Goal: Obtain resource: Download file/media

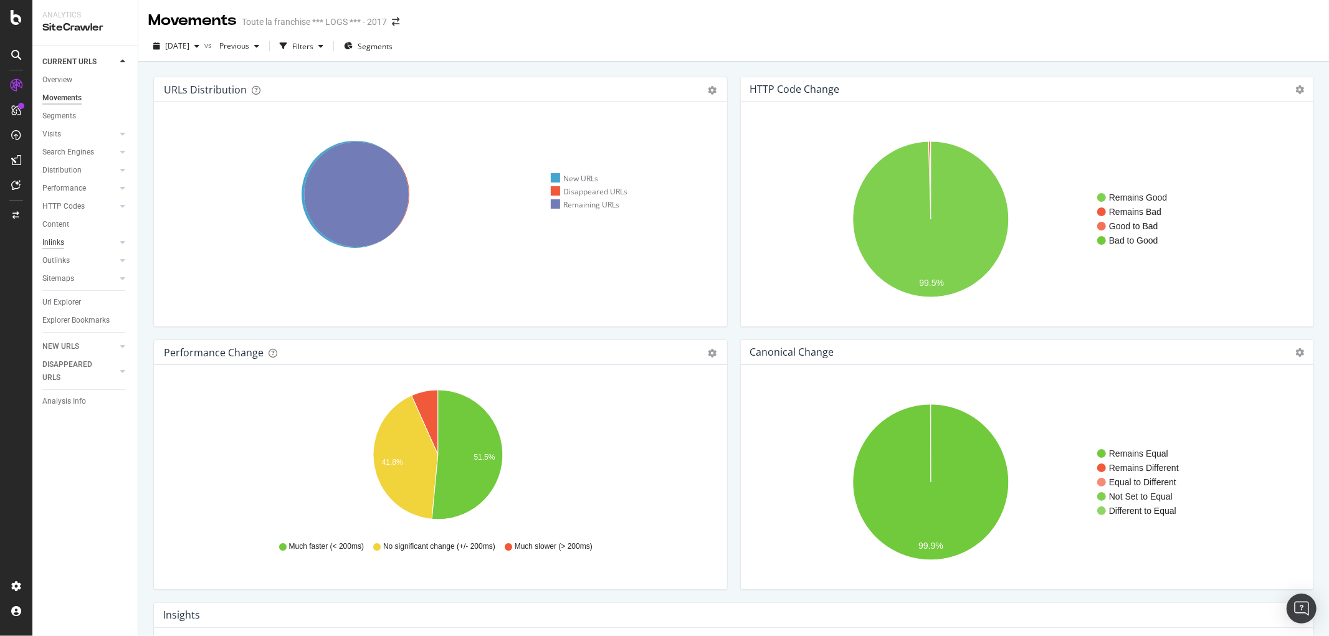
click at [59, 244] on div "Inlinks" at bounding box center [53, 242] width 22 height 13
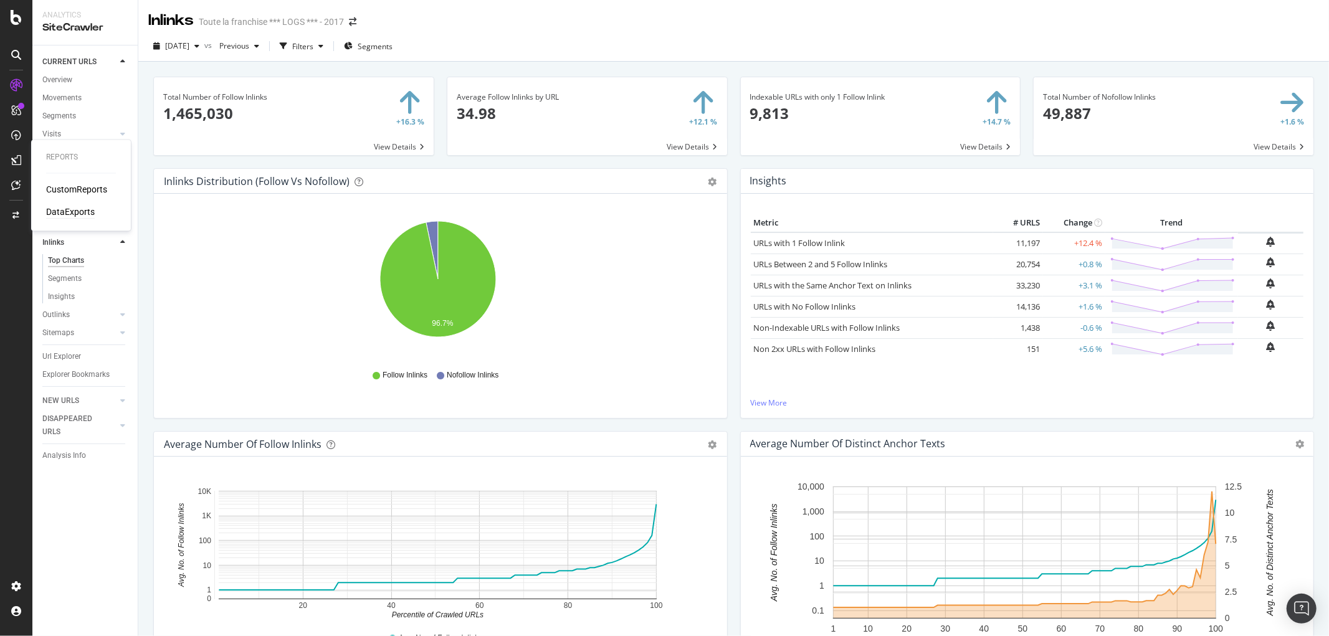
click at [65, 212] on div "DataExports" at bounding box center [70, 212] width 49 height 12
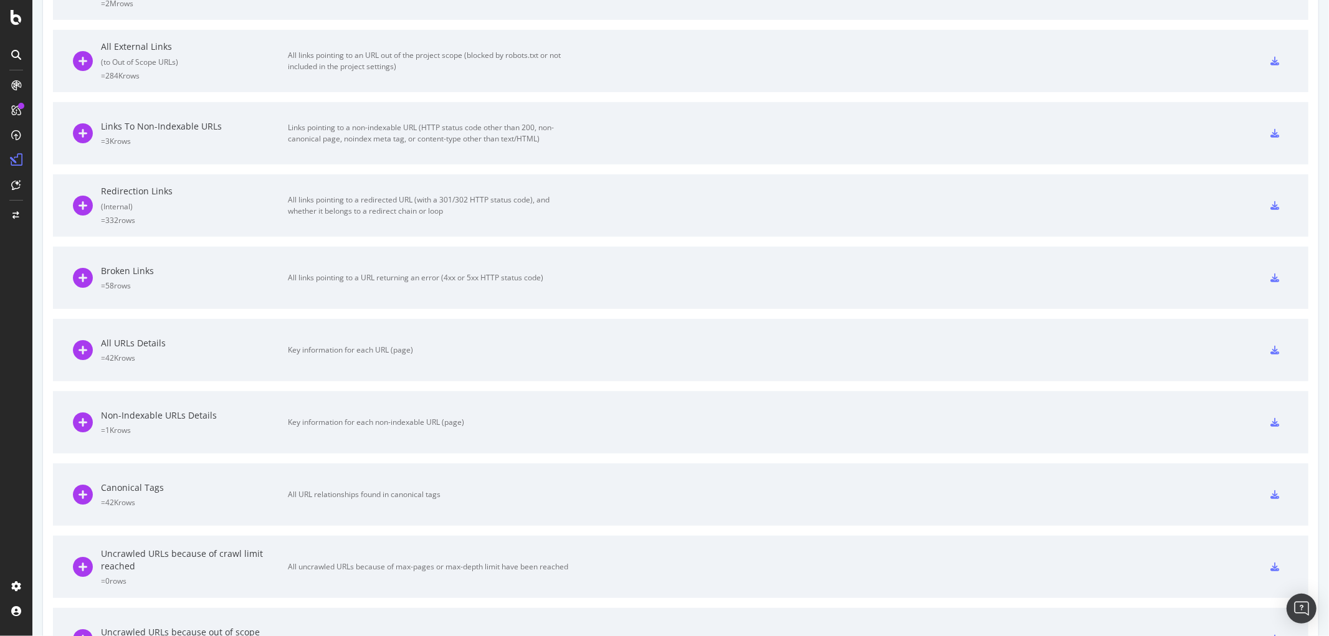
scroll to position [438, 0]
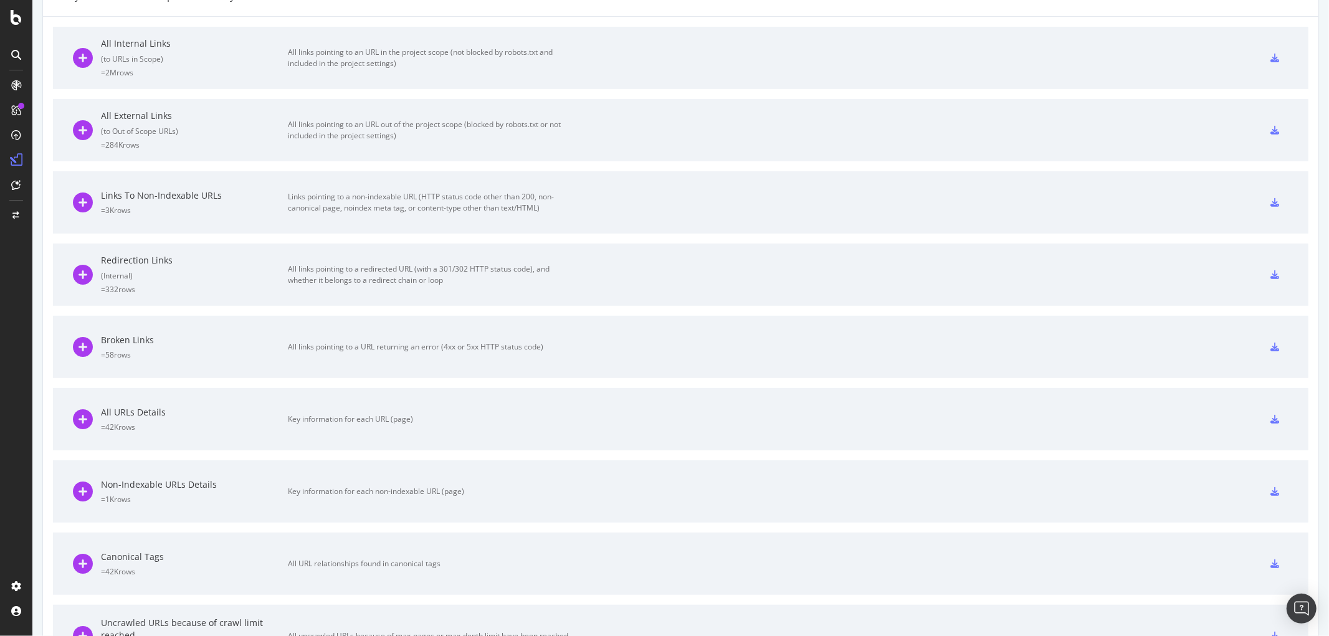
click at [1271, 201] on icon at bounding box center [1275, 202] width 9 height 9
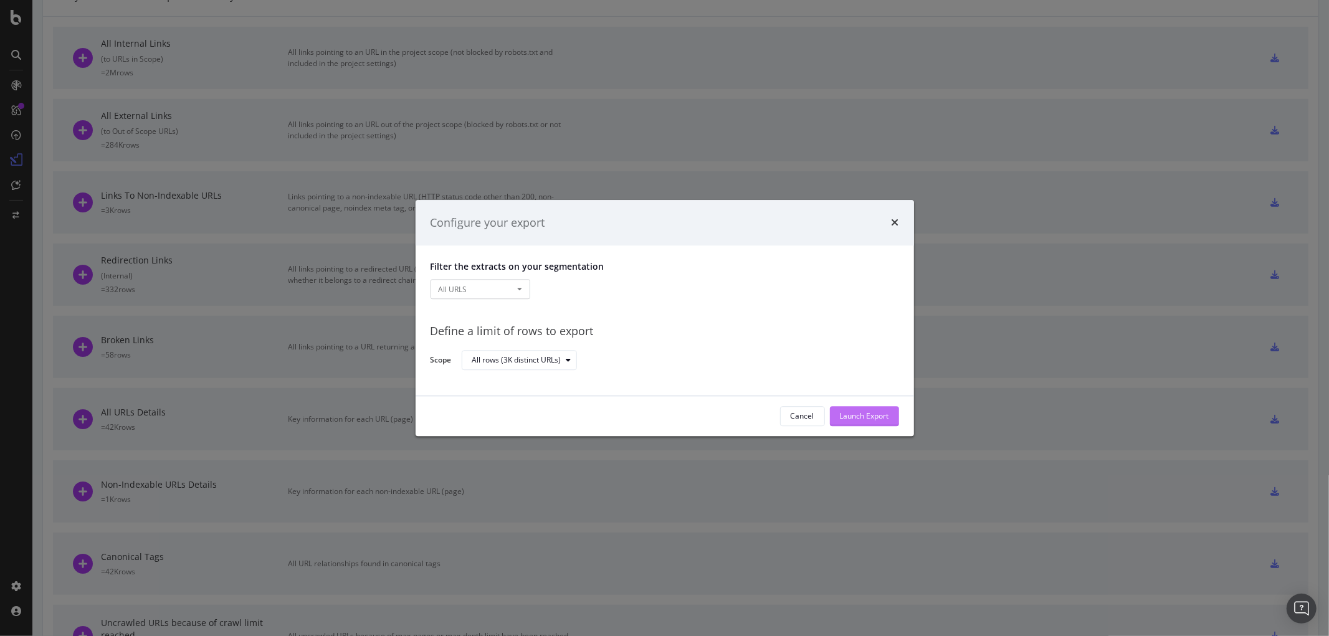
click at [857, 415] on div "Launch Export" at bounding box center [864, 416] width 49 height 11
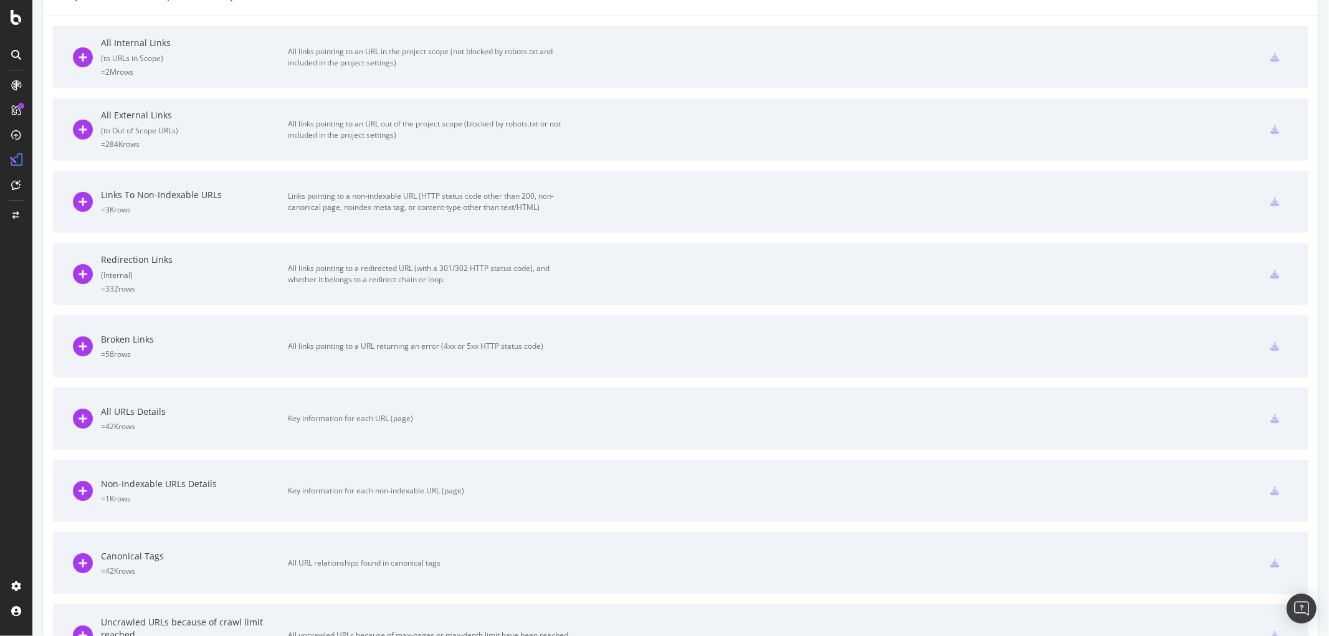
scroll to position [0, 0]
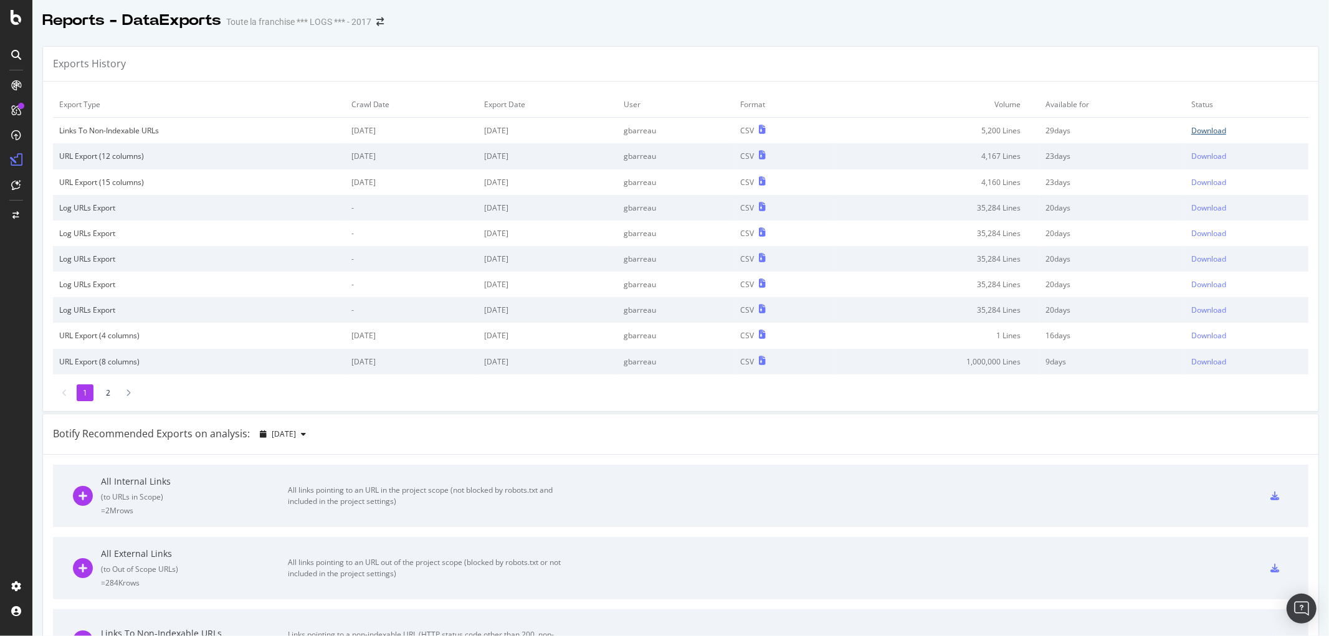
click at [1191, 131] on div "Download" at bounding box center [1208, 130] width 35 height 11
click at [75, 135] on div "SiteCrawler" at bounding box center [68, 137] width 44 height 12
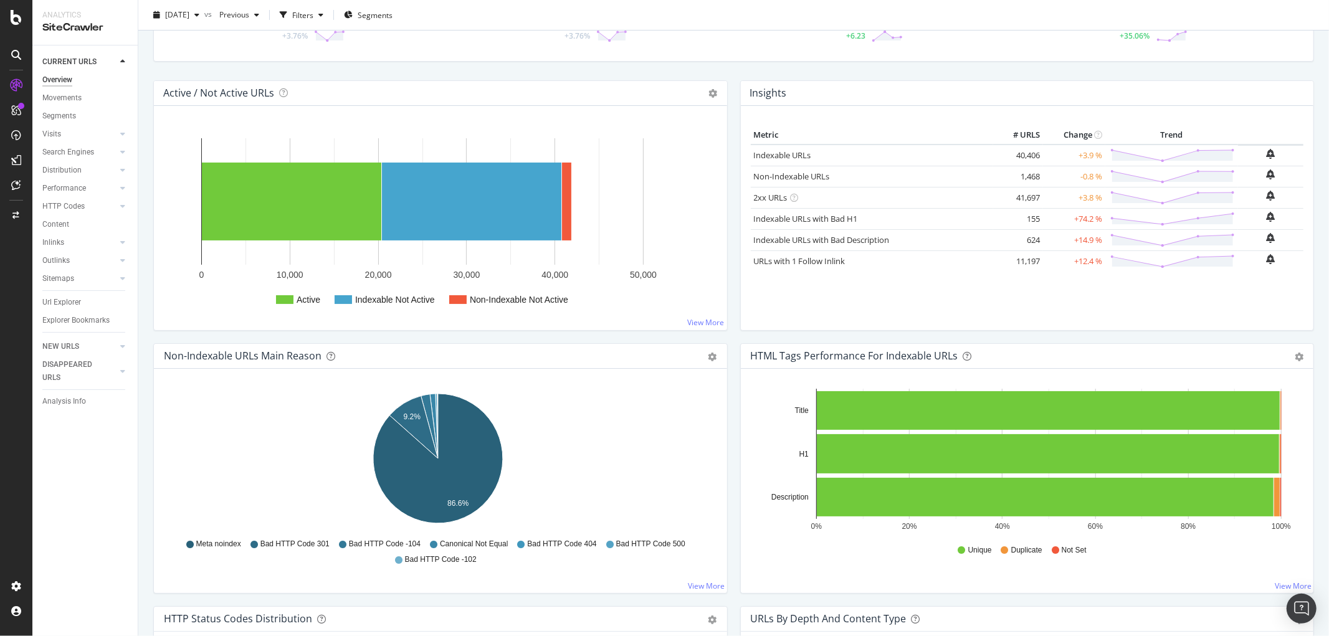
scroll to position [138, 0]
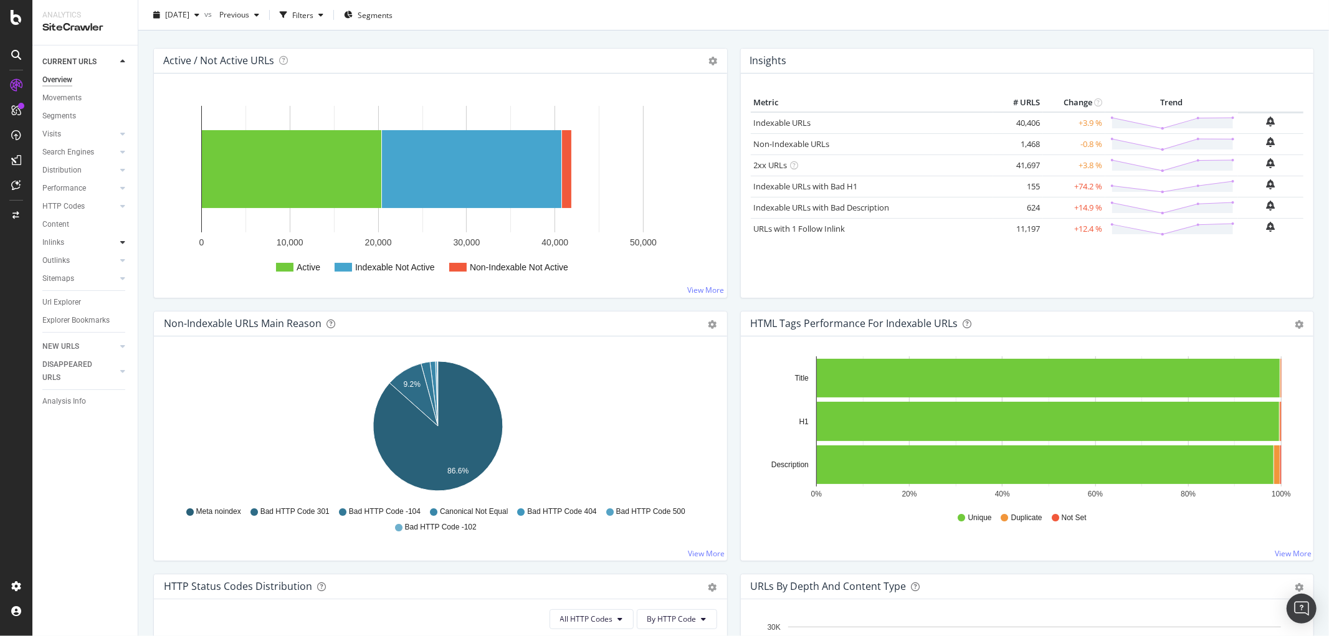
click at [120, 244] on icon at bounding box center [122, 242] width 5 height 7
click at [63, 239] on div "Inlinks" at bounding box center [53, 242] width 22 height 13
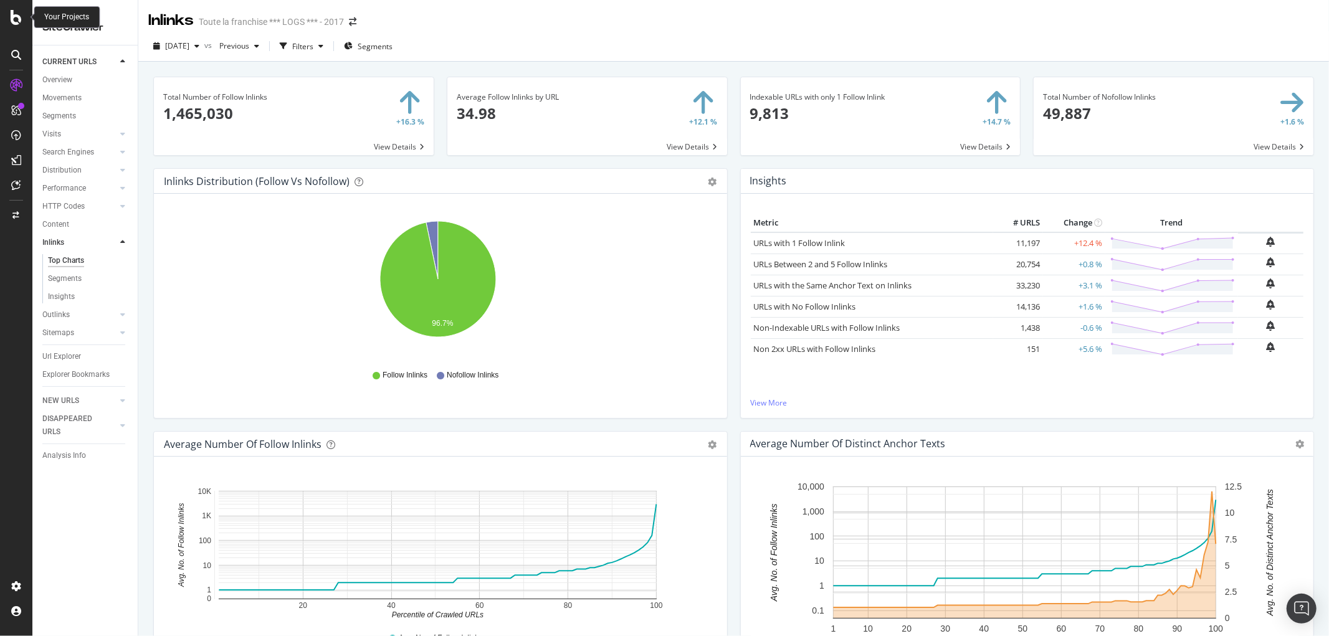
click at [16, 12] on icon at bounding box center [16, 17] width 11 height 15
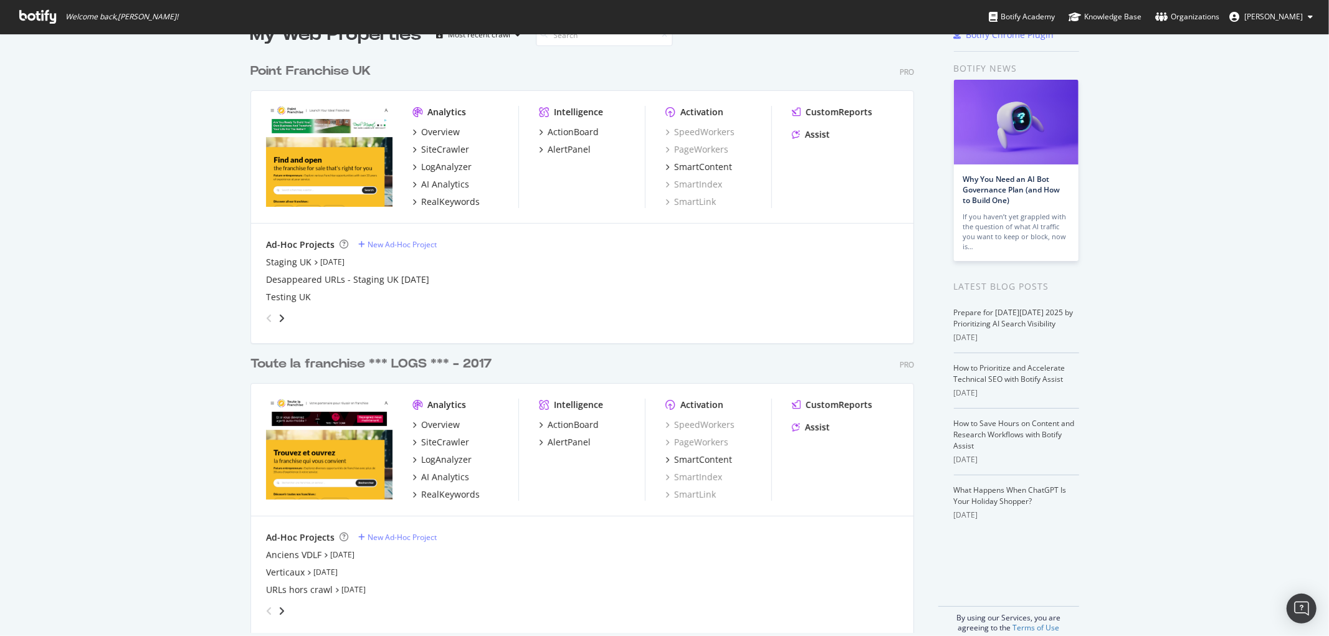
scroll to position [47, 0]
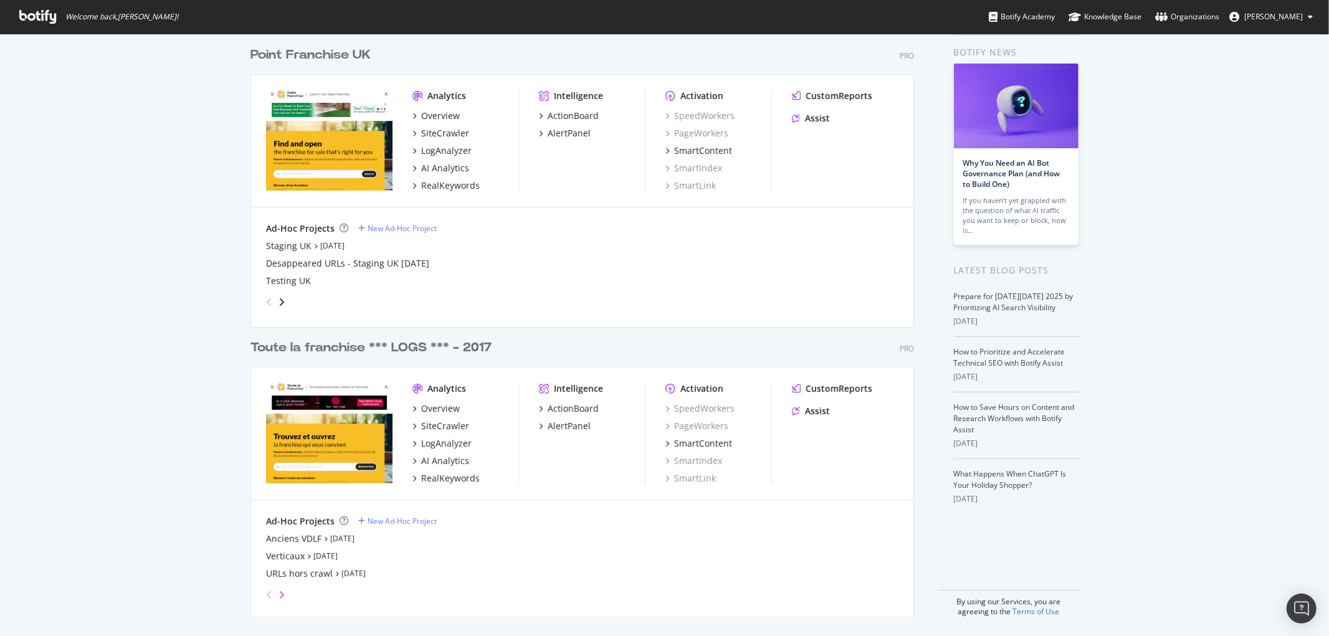
click at [279, 590] on icon "angle-right" at bounding box center [282, 595] width 6 height 10
click at [277, 538] on div "Franchise Expo" at bounding box center [297, 539] width 63 height 12
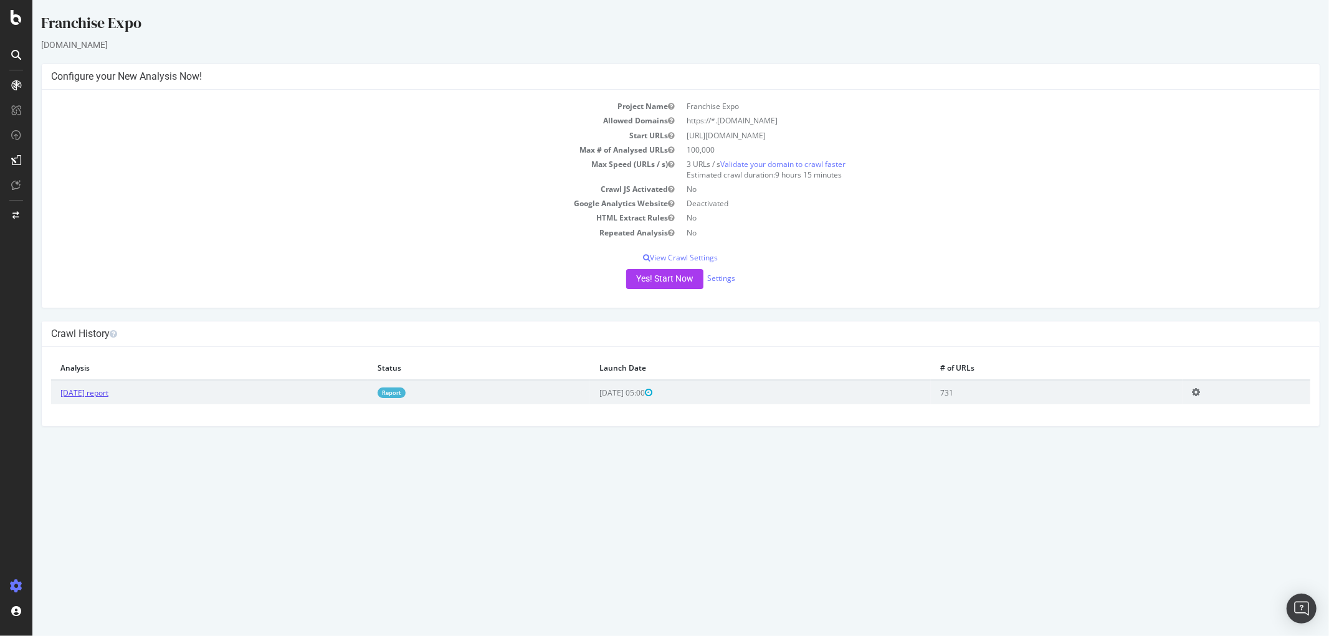
click at [108, 393] on link "[DATE] report" at bounding box center [84, 393] width 48 height 11
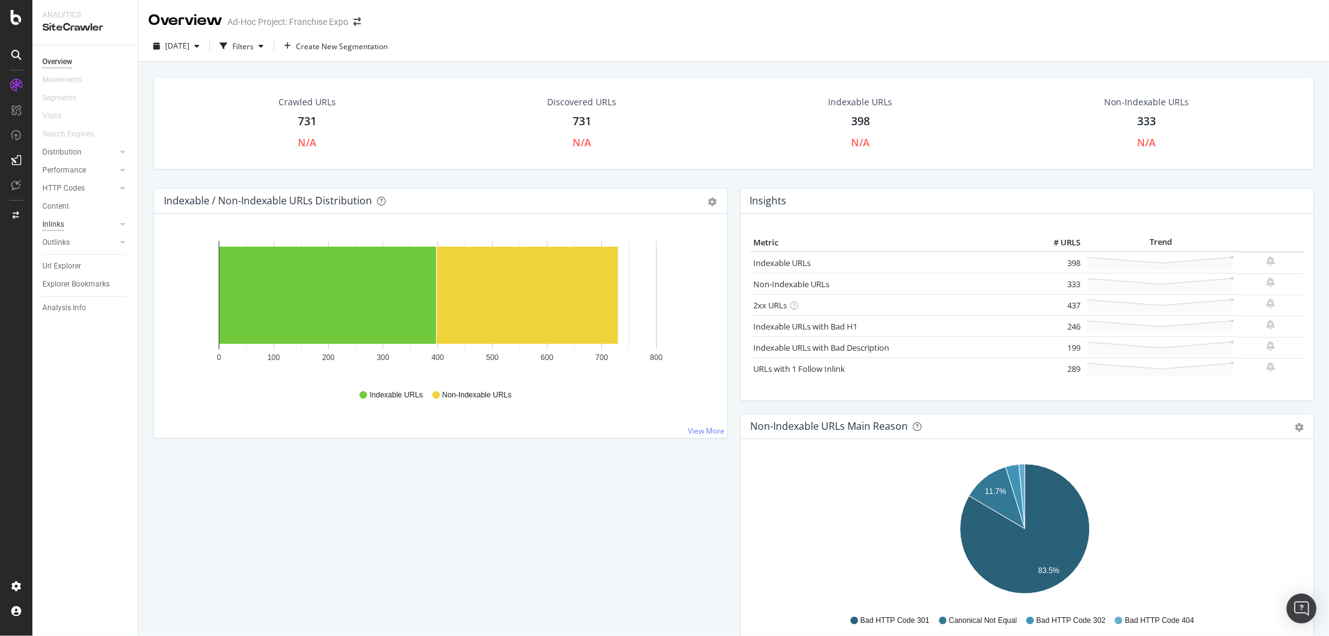
click at [64, 223] on div "Inlinks" at bounding box center [53, 224] width 22 height 13
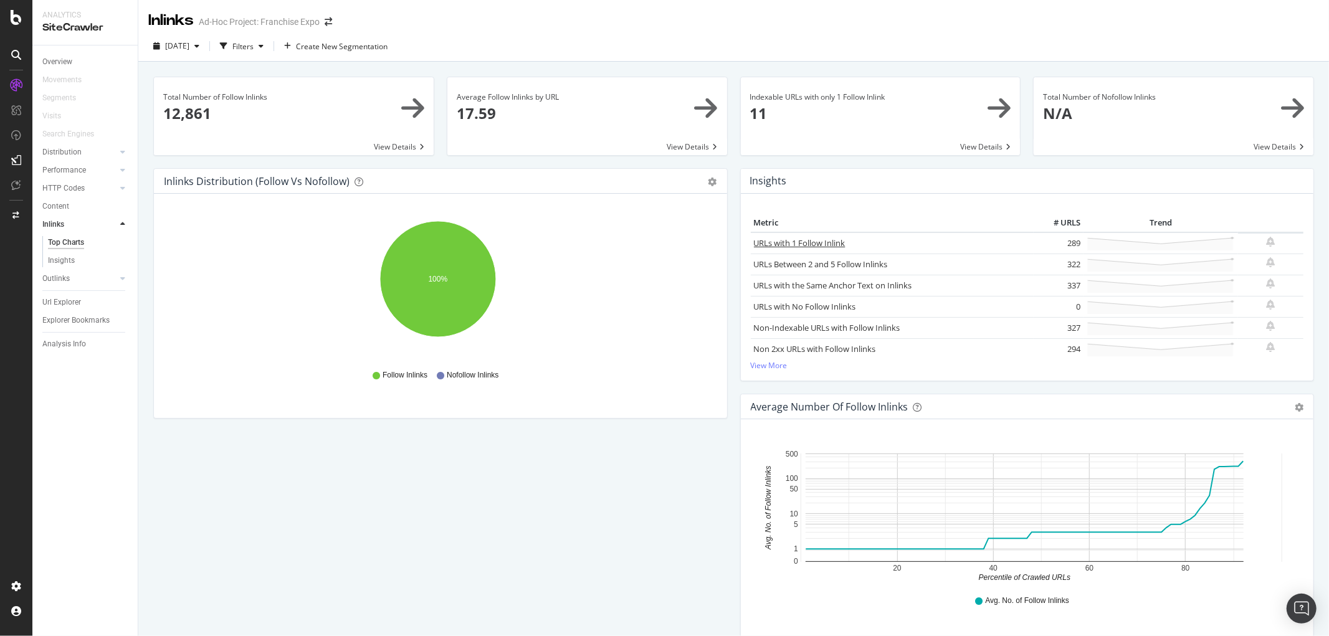
click at [802, 246] on link "URLs with 1 Follow Inlink" at bounding box center [800, 242] width 92 height 11
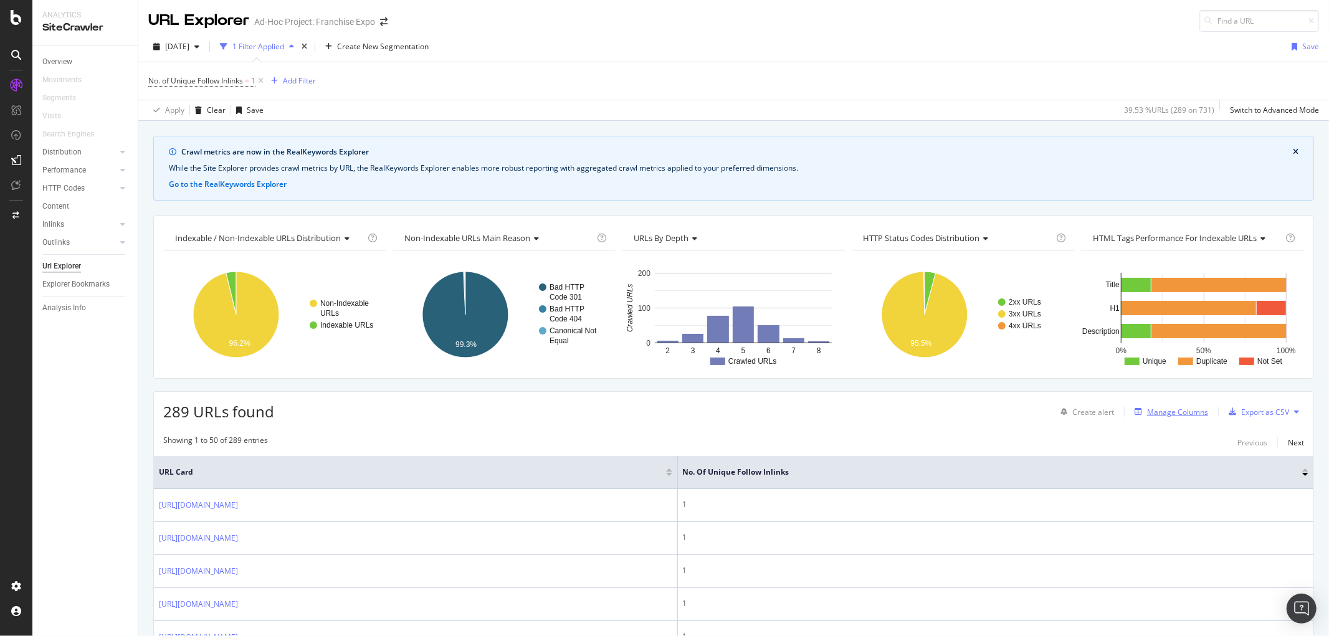
click at [1155, 415] on div "Manage Columns" at bounding box center [1177, 412] width 61 height 11
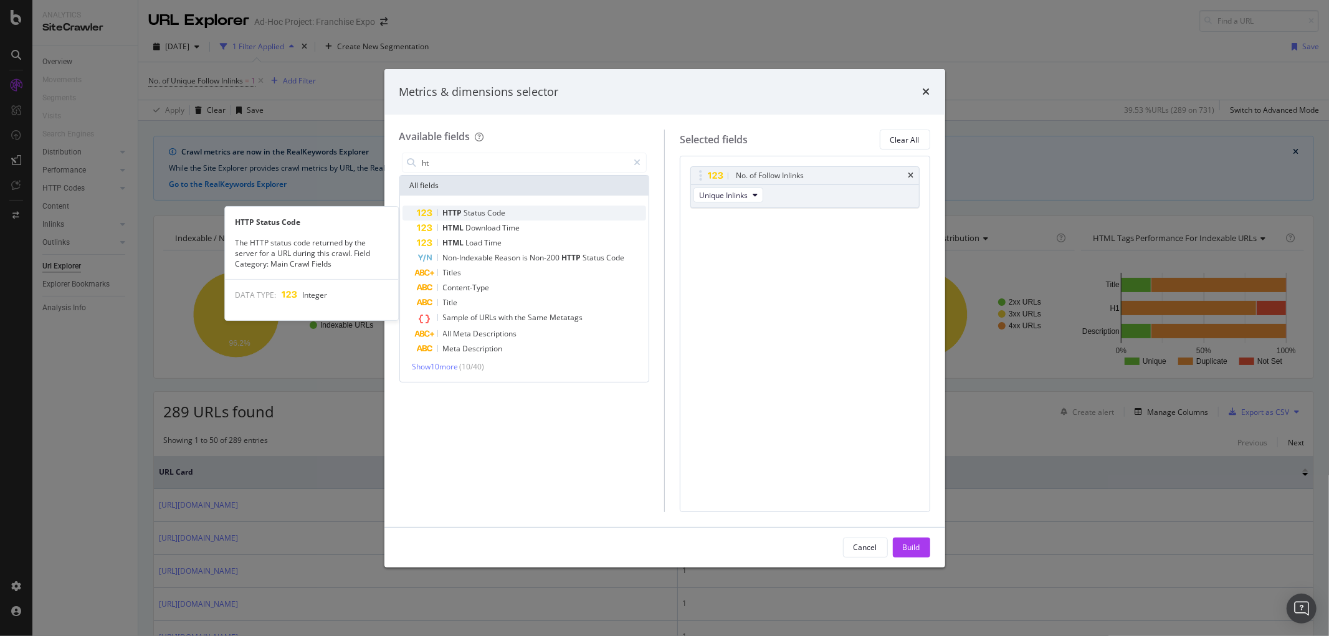
type input "ht"
click at [485, 214] on span "Status" at bounding box center [476, 213] width 24 height 11
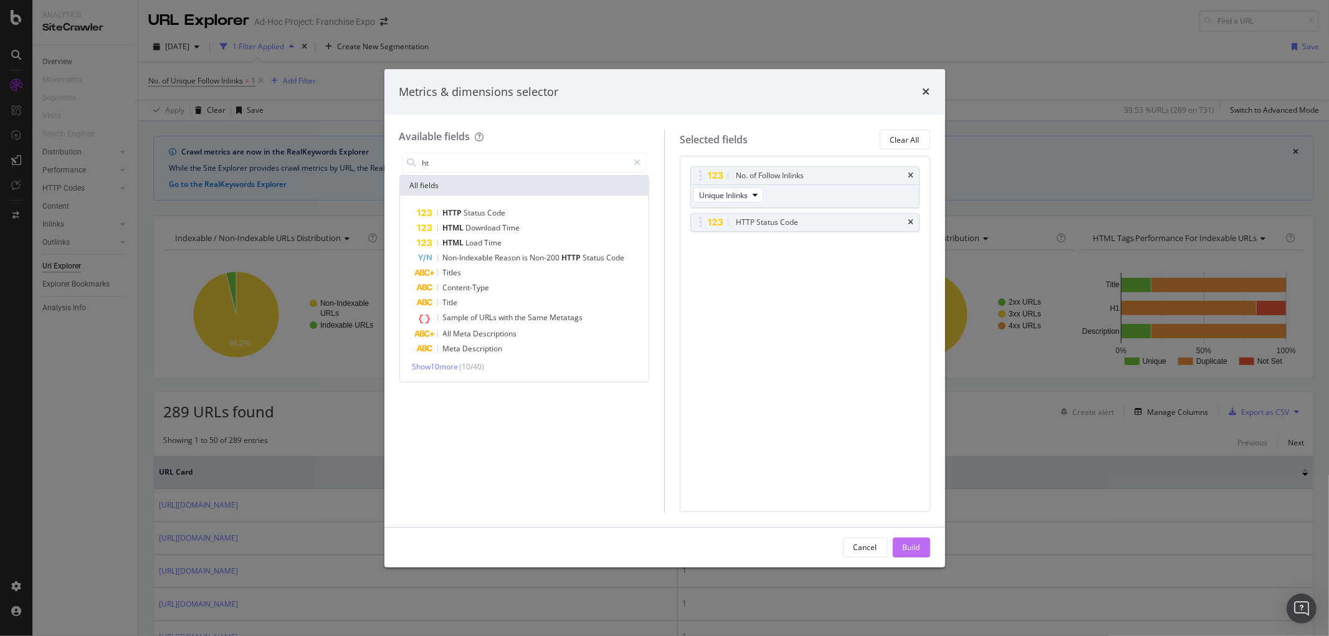
click at [910, 547] on div "Build" at bounding box center [911, 547] width 17 height 11
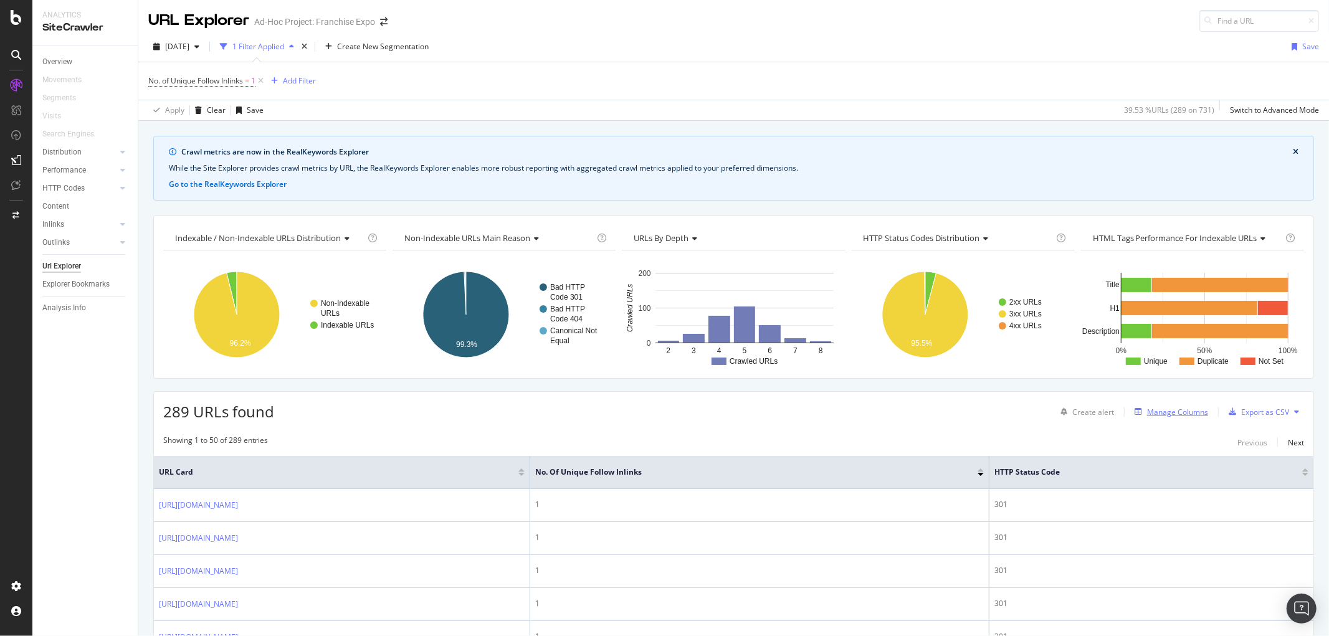
click at [1149, 414] on div "Manage Columns" at bounding box center [1177, 412] width 61 height 11
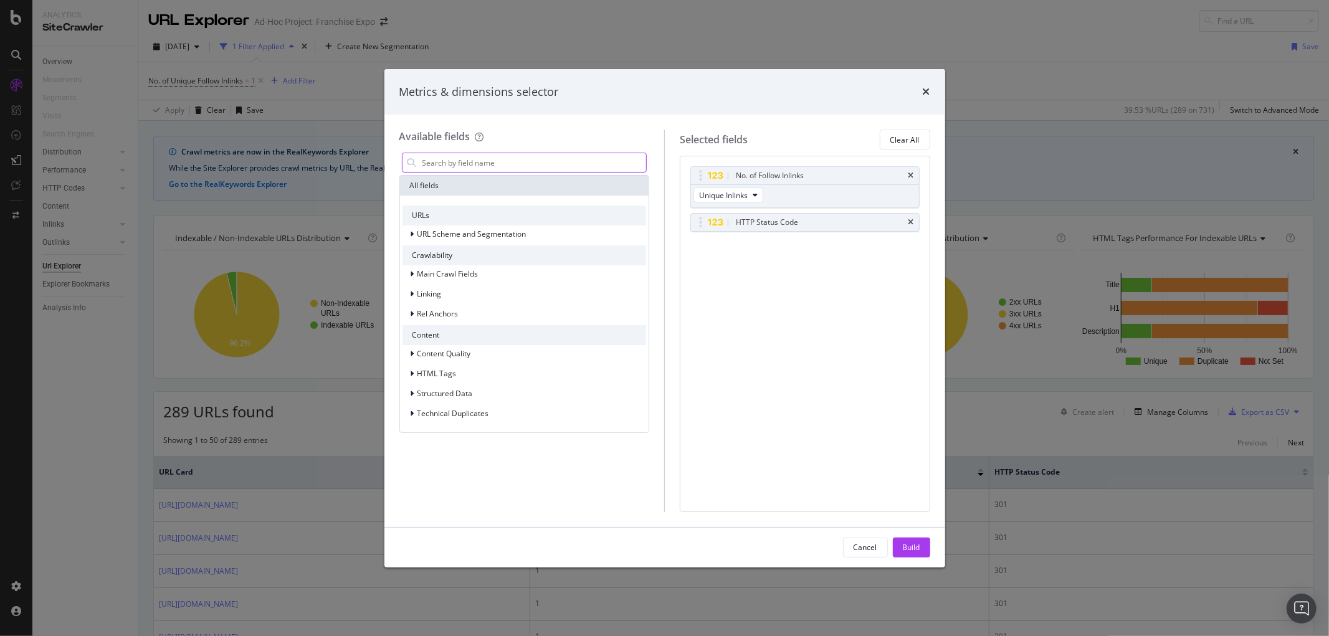
click at [542, 166] on input "modal" at bounding box center [534, 162] width 226 height 19
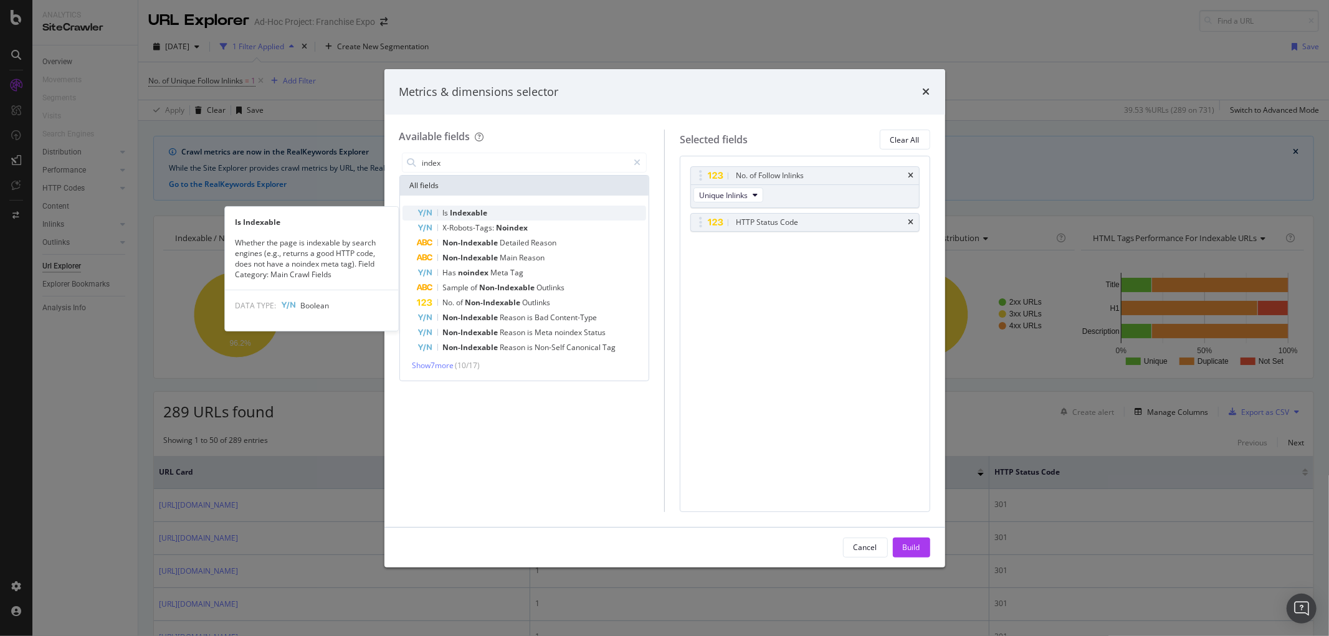
type input "index"
click at [453, 207] on div "Is Indexable" at bounding box center [532, 213] width 229 height 15
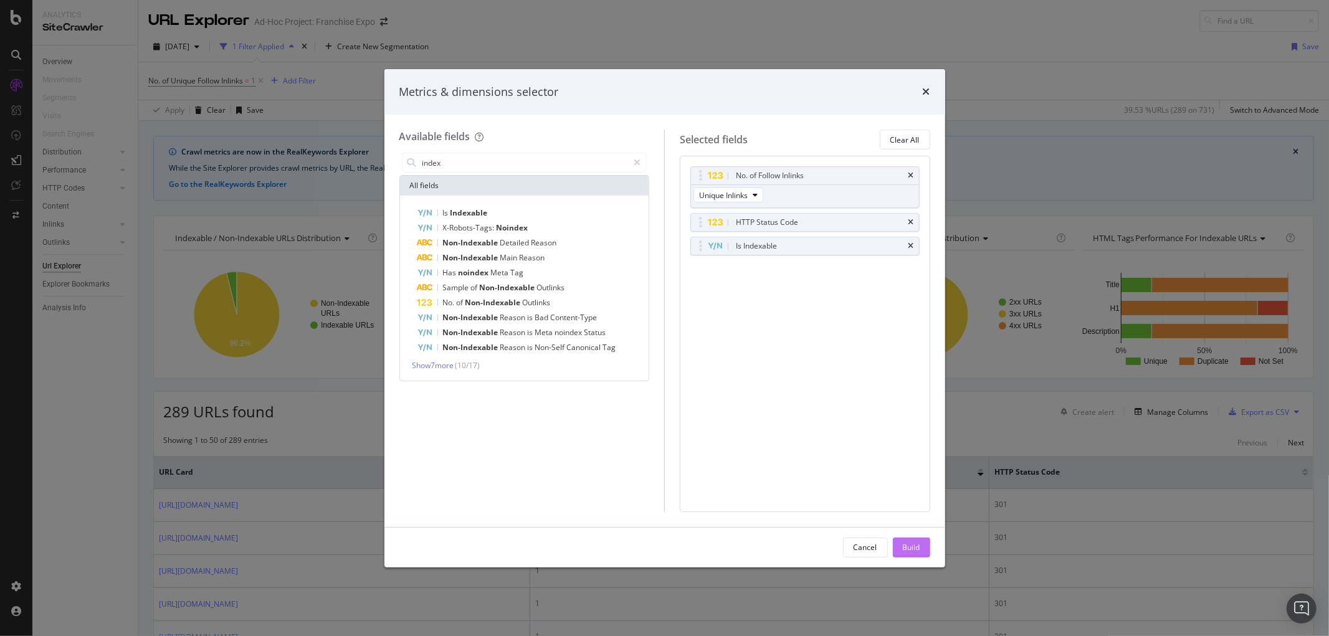
click at [914, 540] on div "Build" at bounding box center [911, 547] width 17 height 19
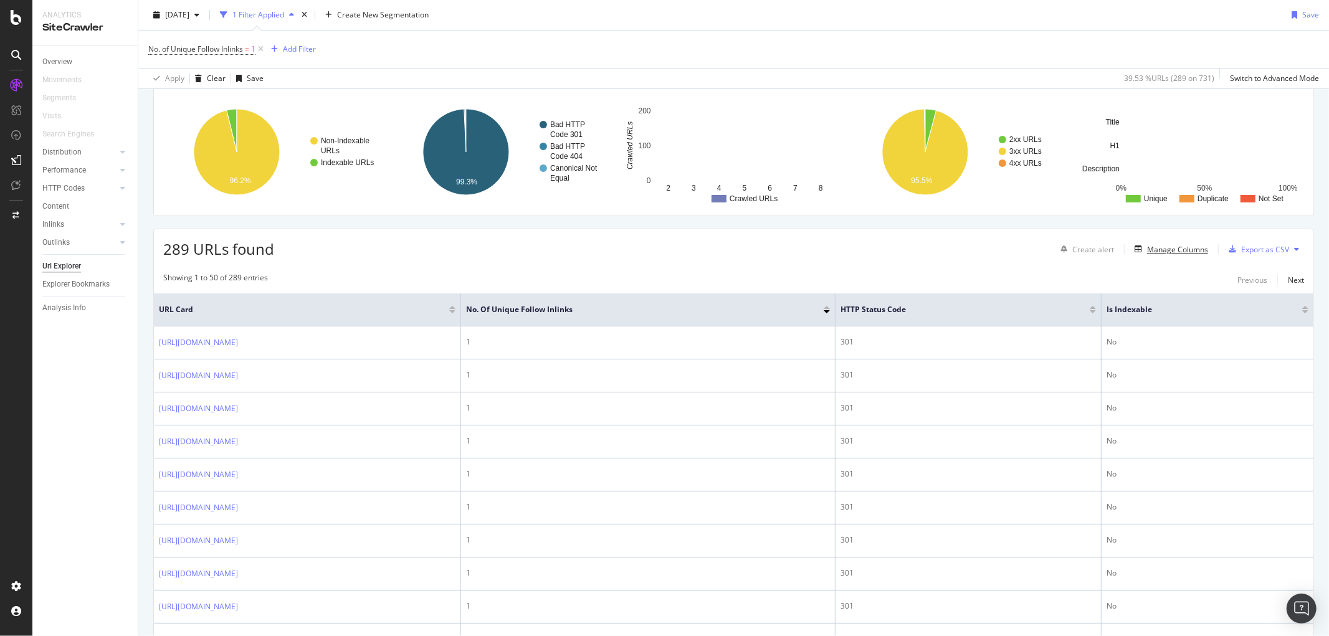
scroll to position [138, 0]
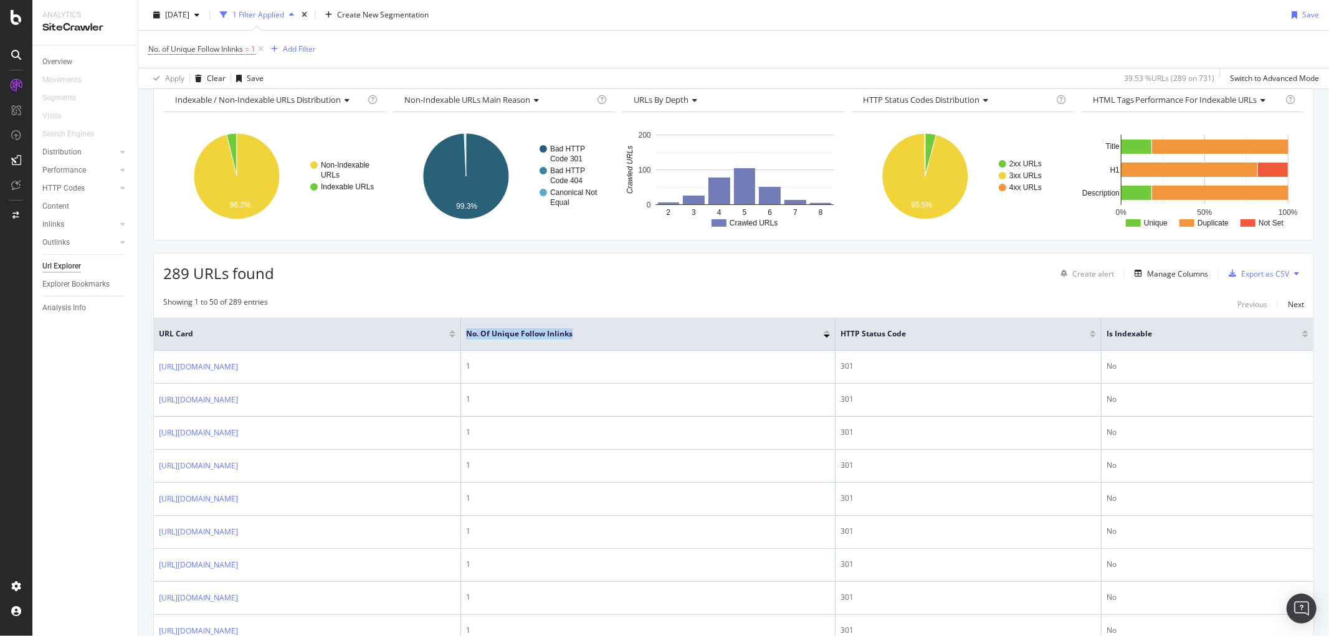
drag, startPoint x: 831, startPoint y: 338, endPoint x: 727, endPoint y: 345, distance: 103.7
click at [727, 345] on th "No. of Unique Follow Inlinks" at bounding box center [648, 334] width 375 height 33
copy span "No. of Unique Follow Inlinks"
click at [1180, 273] on div "Manage Columns" at bounding box center [1177, 274] width 61 height 11
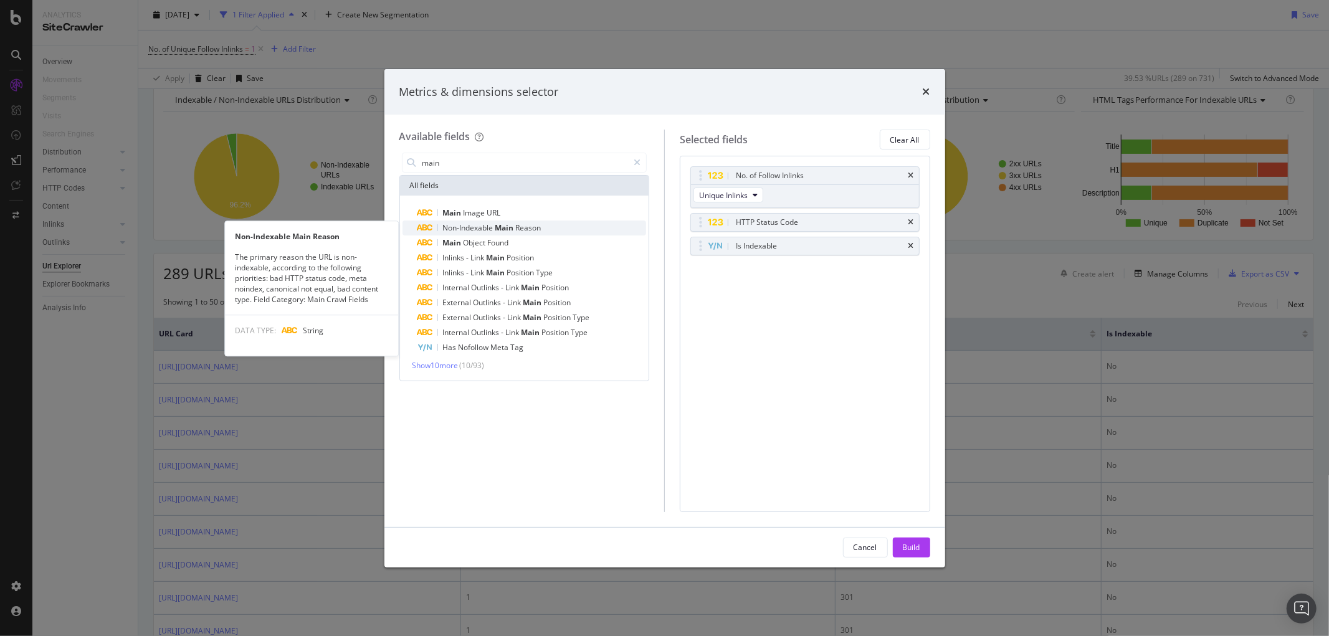
type input "main"
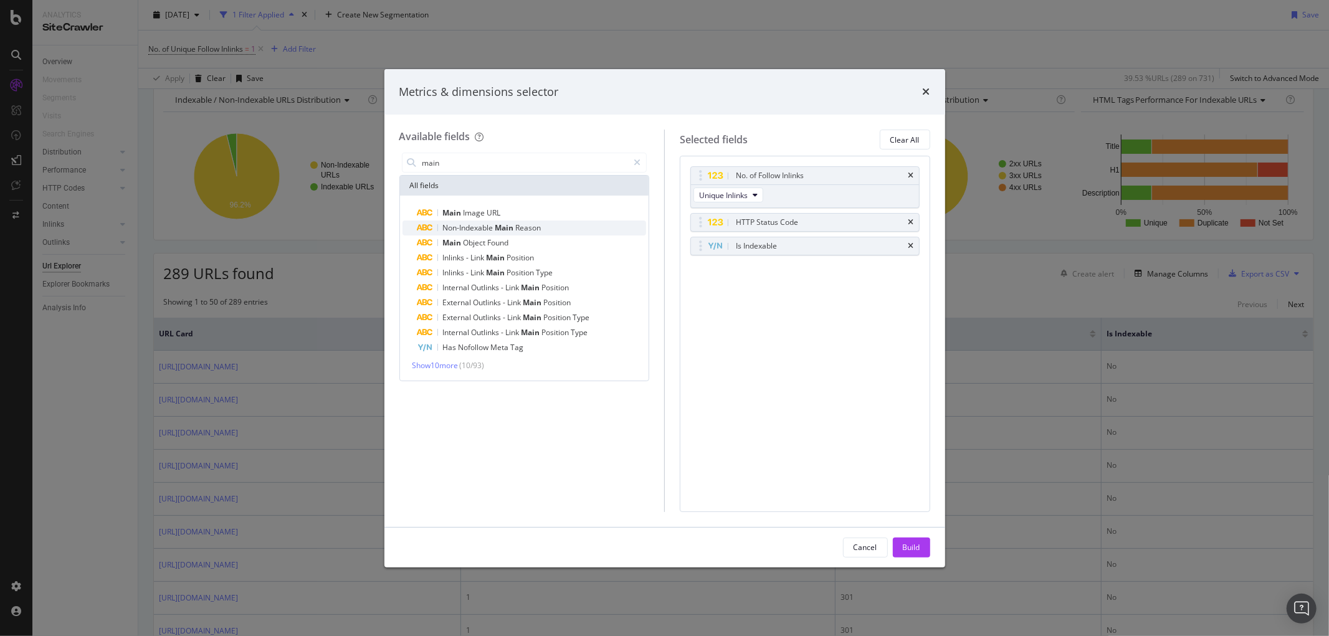
click at [528, 228] on span "Reason" at bounding box center [529, 227] width 26 height 11
click at [924, 549] on button "Build" at bounding box center [911, 548] width 37 height 20
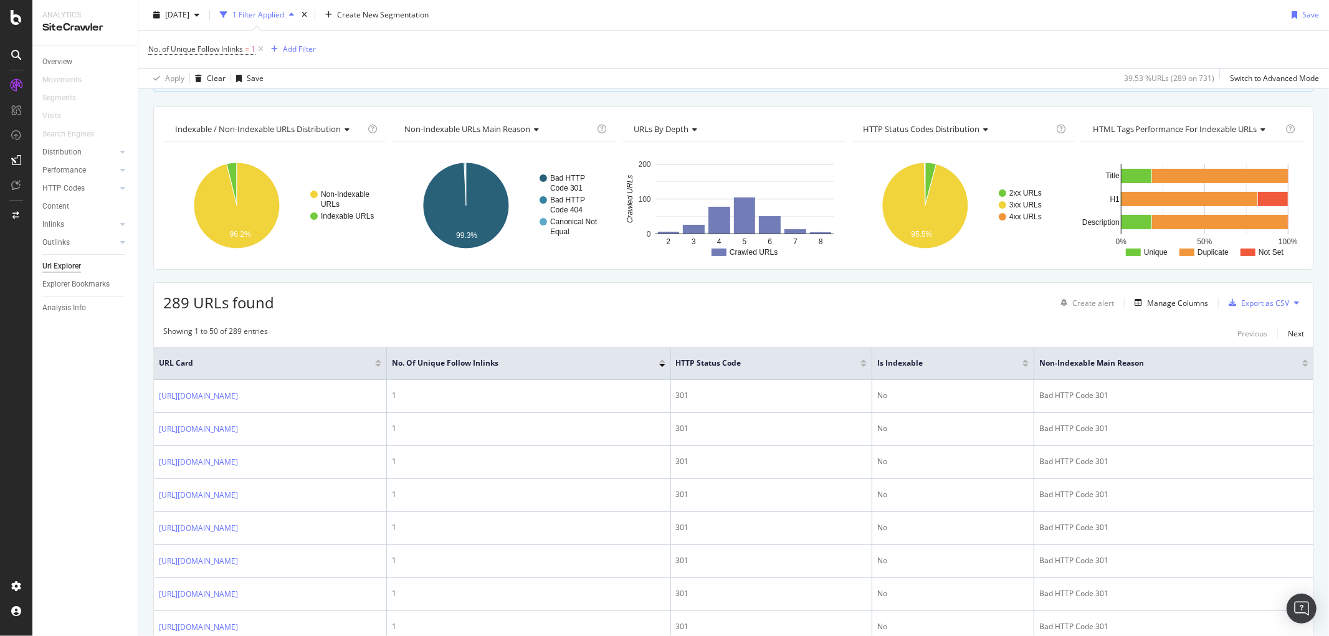
scroll to position [138, 0]
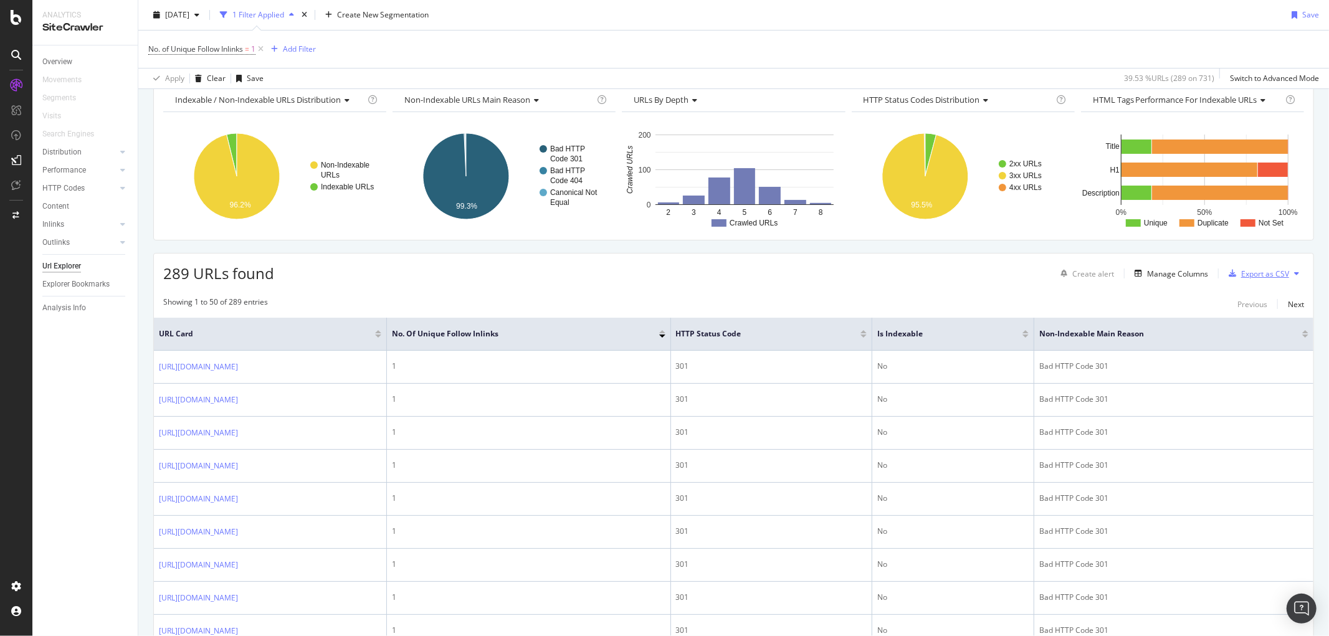
click at [1256, 277] on div "Export as CSV" at bounding box center [1265, 274] width 48 height 11
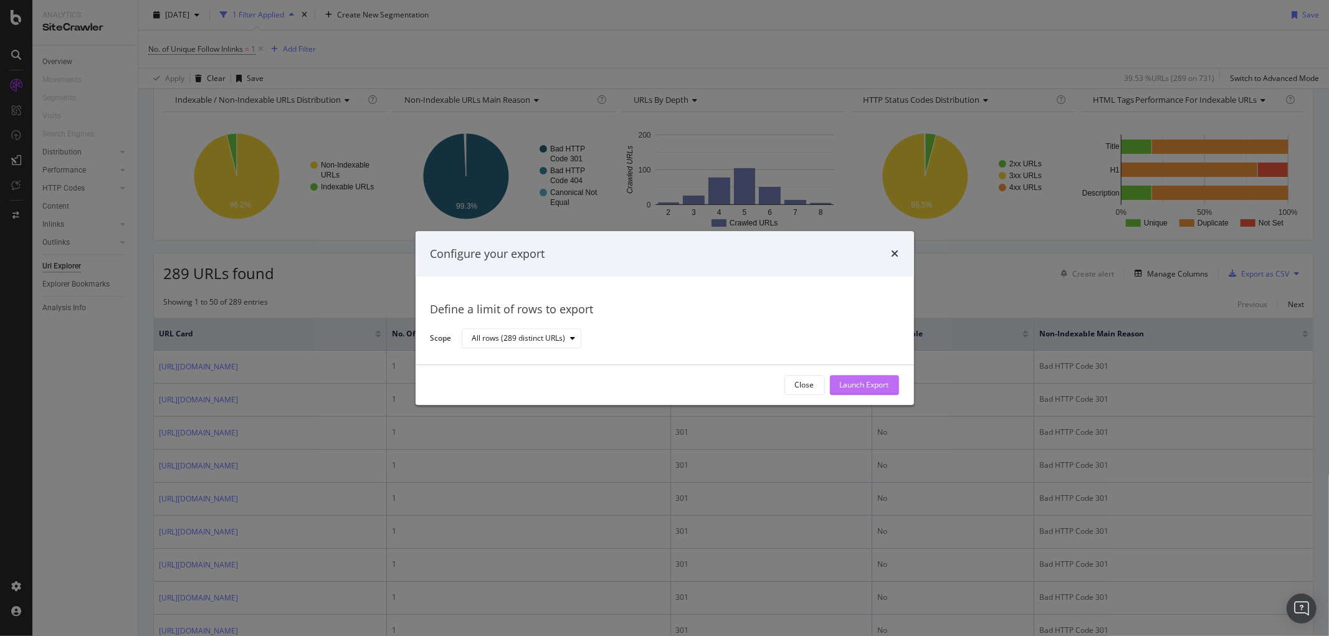
click at [885, 383] on div "Launch Export" at bounding box center [864, 385] width 49 height 11
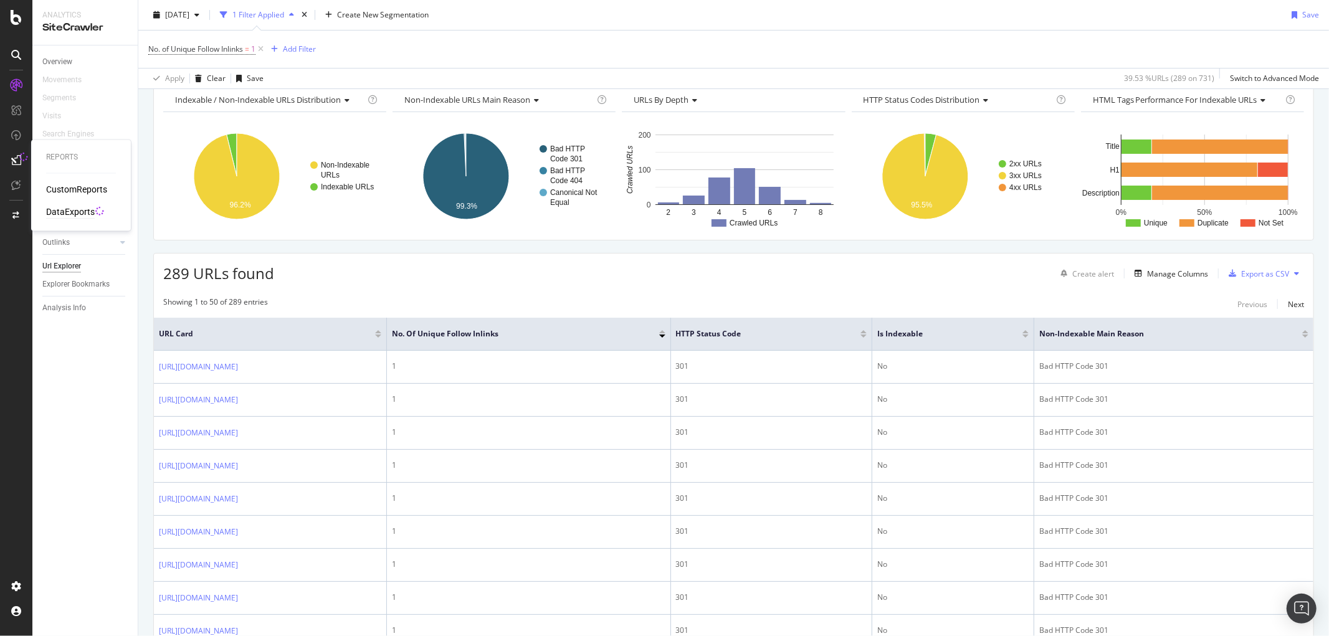
click at [63, 212] on div "DataExports" at bounding box center [70, 212] width 49 height 12
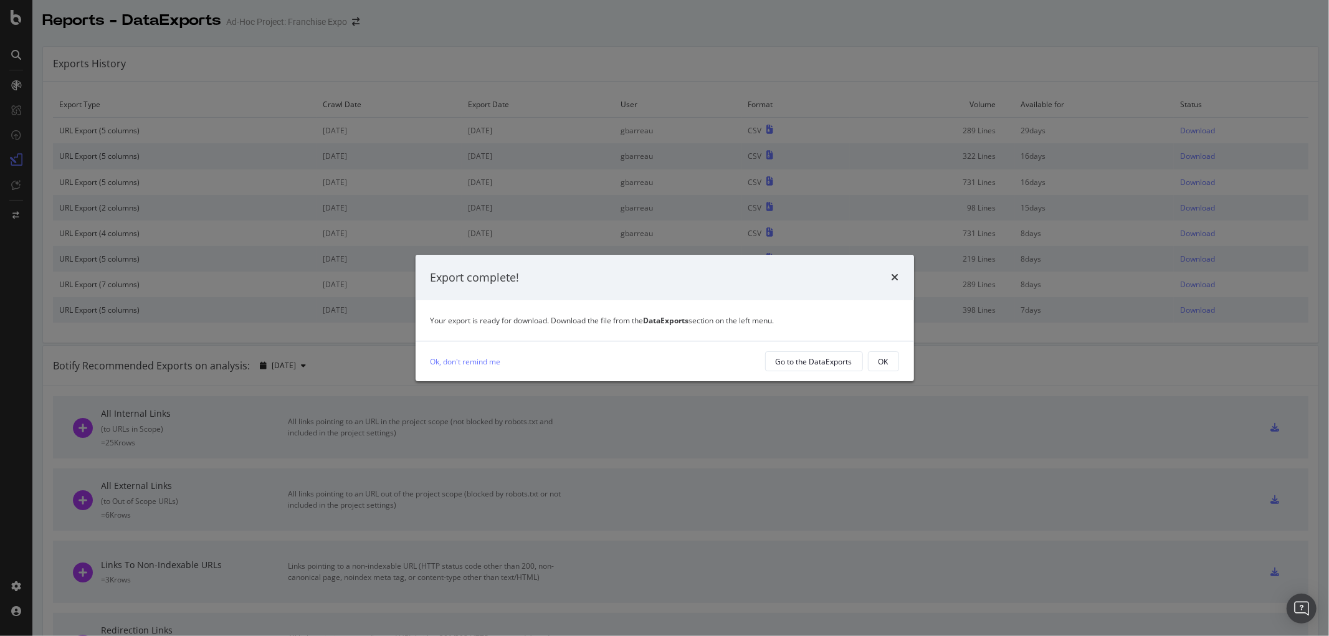
click at [889, 273] on div "Export complete!" at bounding box center [665, 278] width 469 height 16
click at [896, 275] on icon "times" at bounding box center [895, 277] width 7 height 10
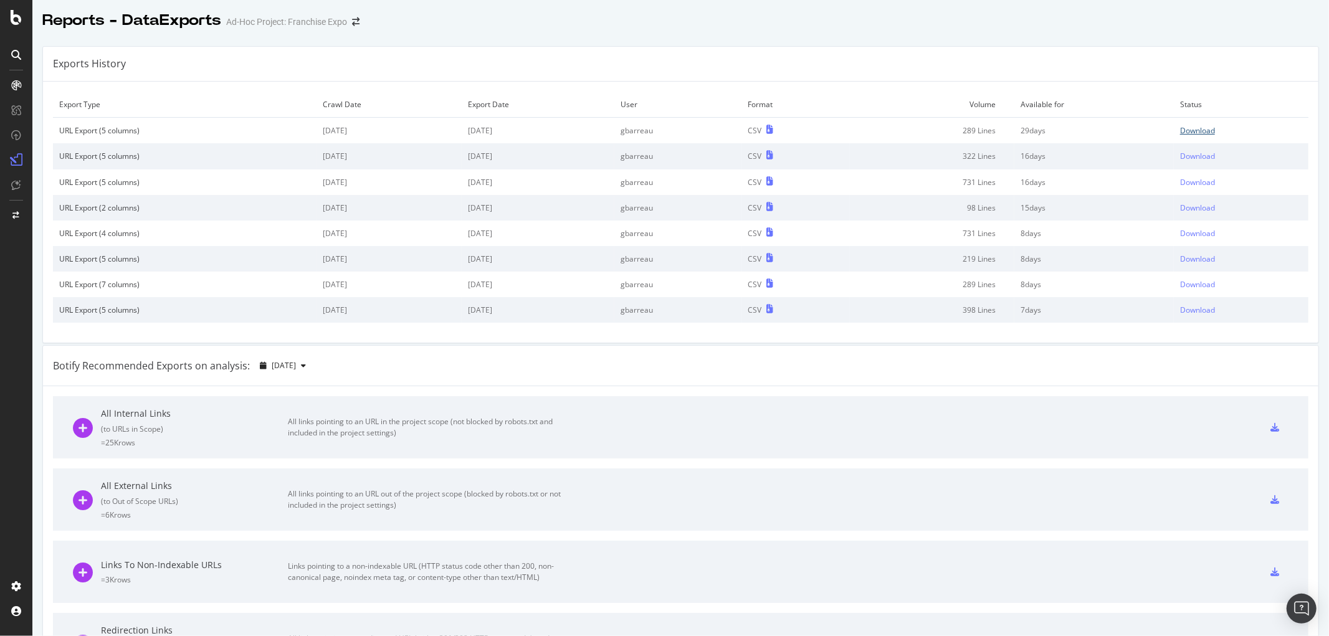
click at [1180, 131] on div "Download" at bounding box center [1197, 130] width 35 height 11
click at [61, 113] on div "SiteCrawler" at bounding box center [68, 115] width 44 height 12
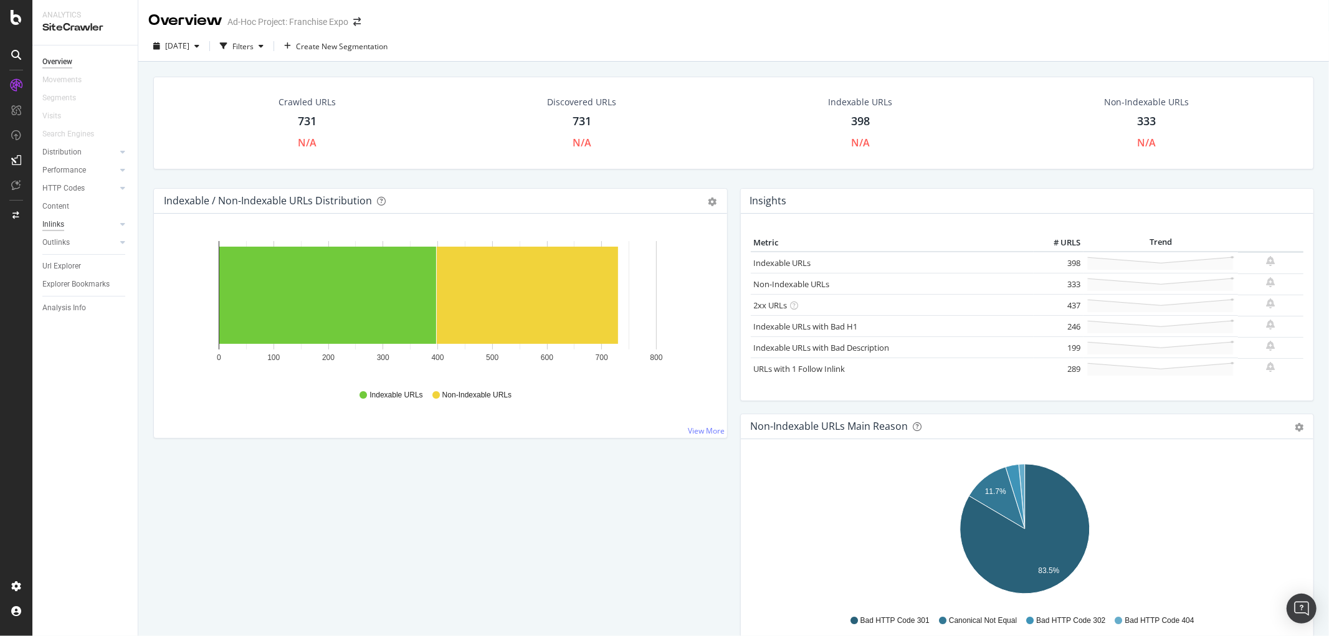
click at [45, 221] on div "Inlinks" at bounding box center [53, 224] width 22 height 13
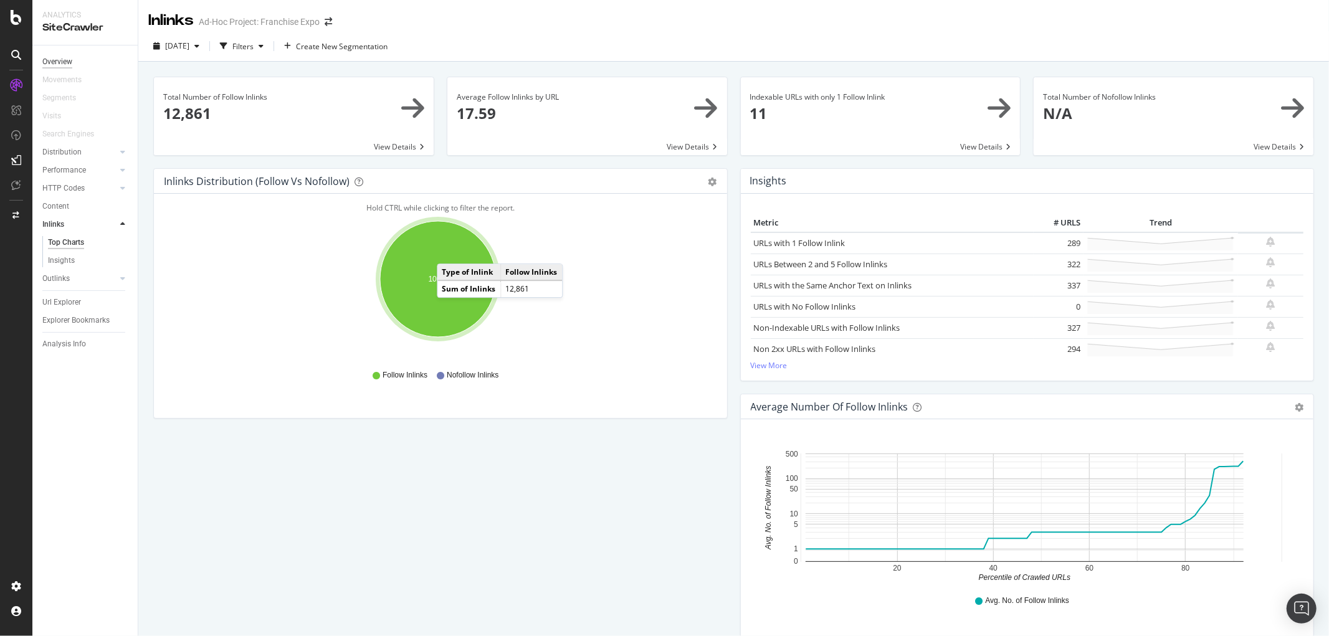
click at [64, 59] on div "Overview" at bounding box center [57, 61] width 30 height 13
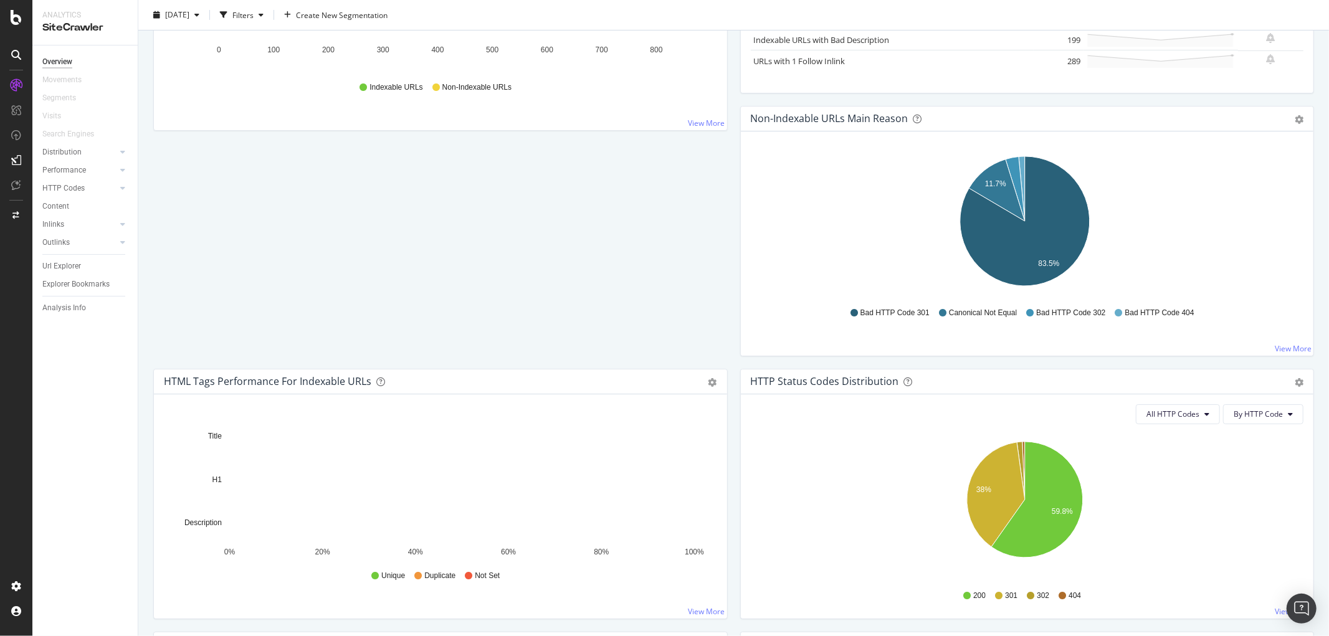
scroll to position [138, 0]
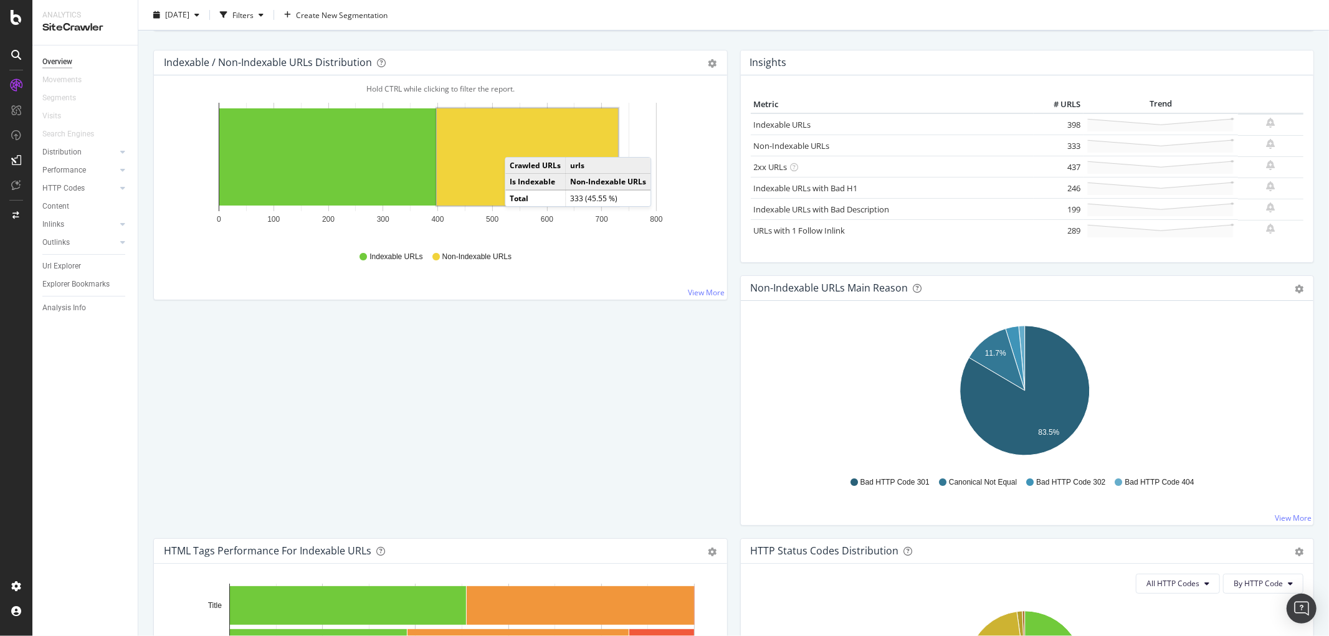
click at [517, 145] on rect "A chart." at bounding box center [527, 156] width 181 height 97
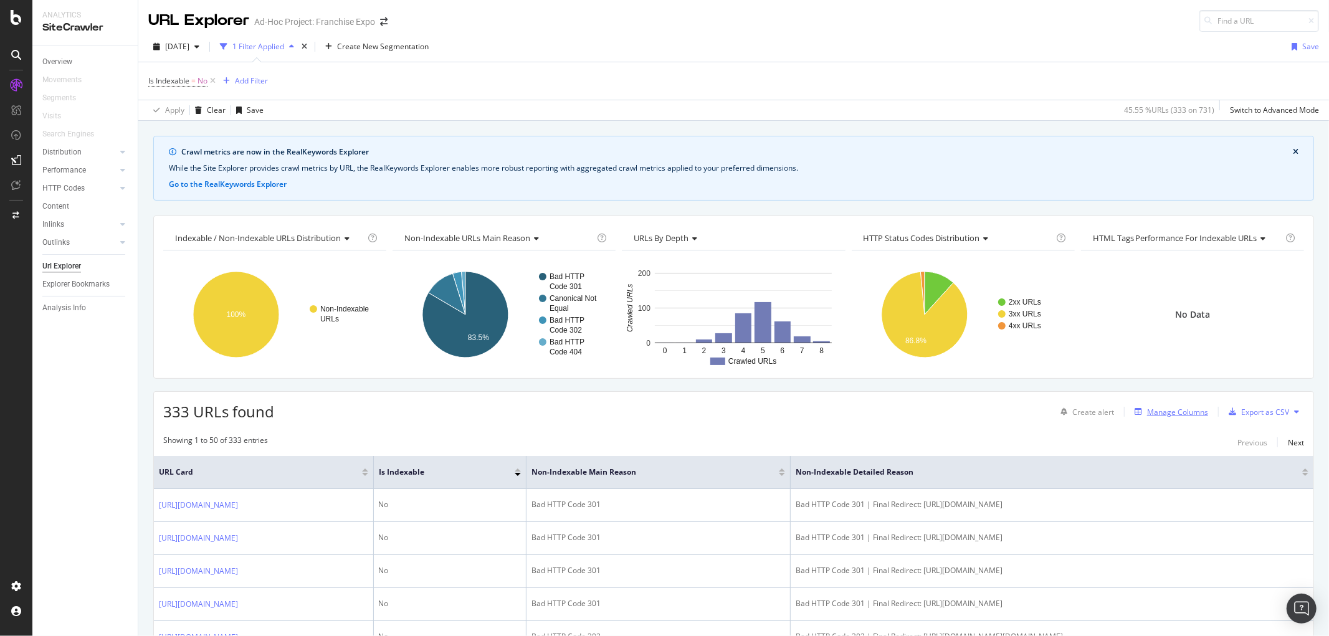
click at [1161, 409] on div "Manage Columns" at bounding box center [1177, 412] width 61 height 11
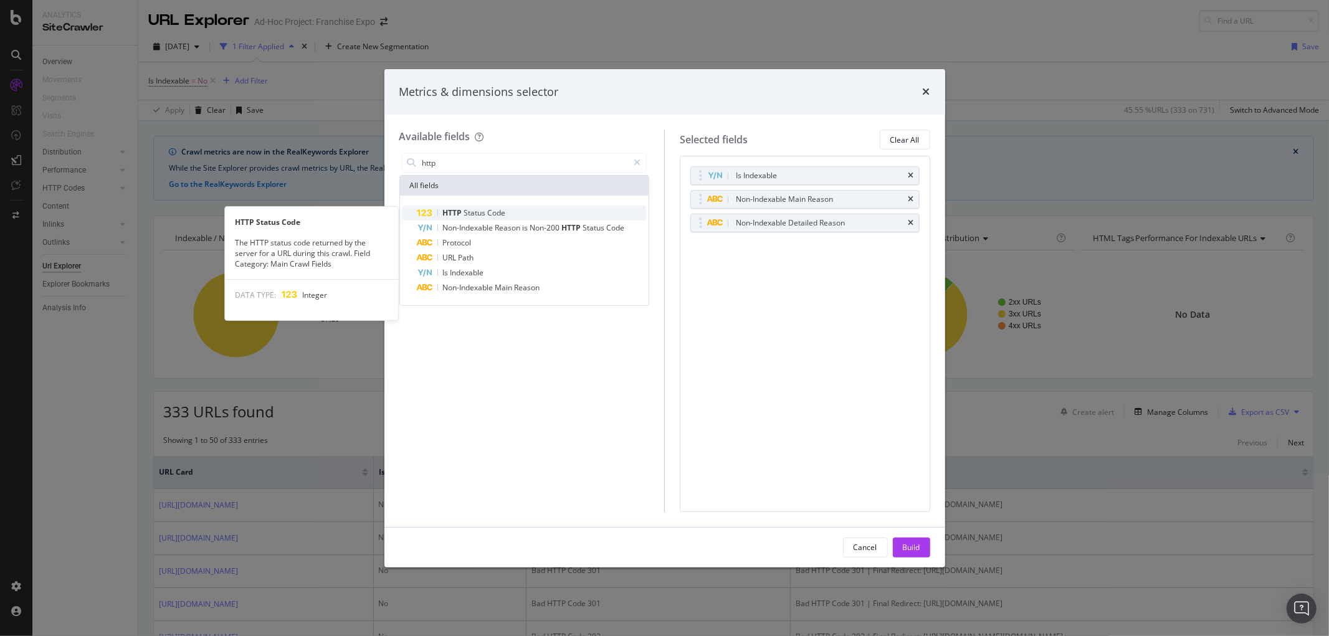
type input "http"
click at [458, 210] on span "HTTP" at bounding box center [453, 213] width 21 height 11
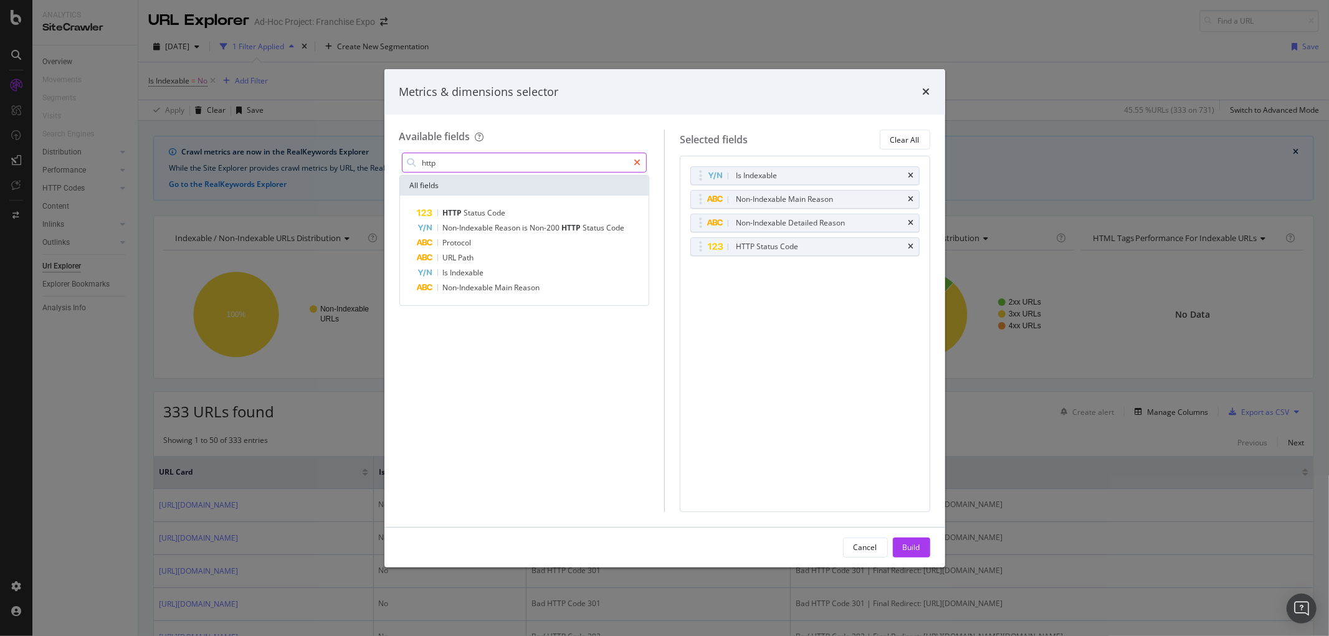
click at [639, 163] on icon "modal" at bounding box center [637, 162] width 7 height 9
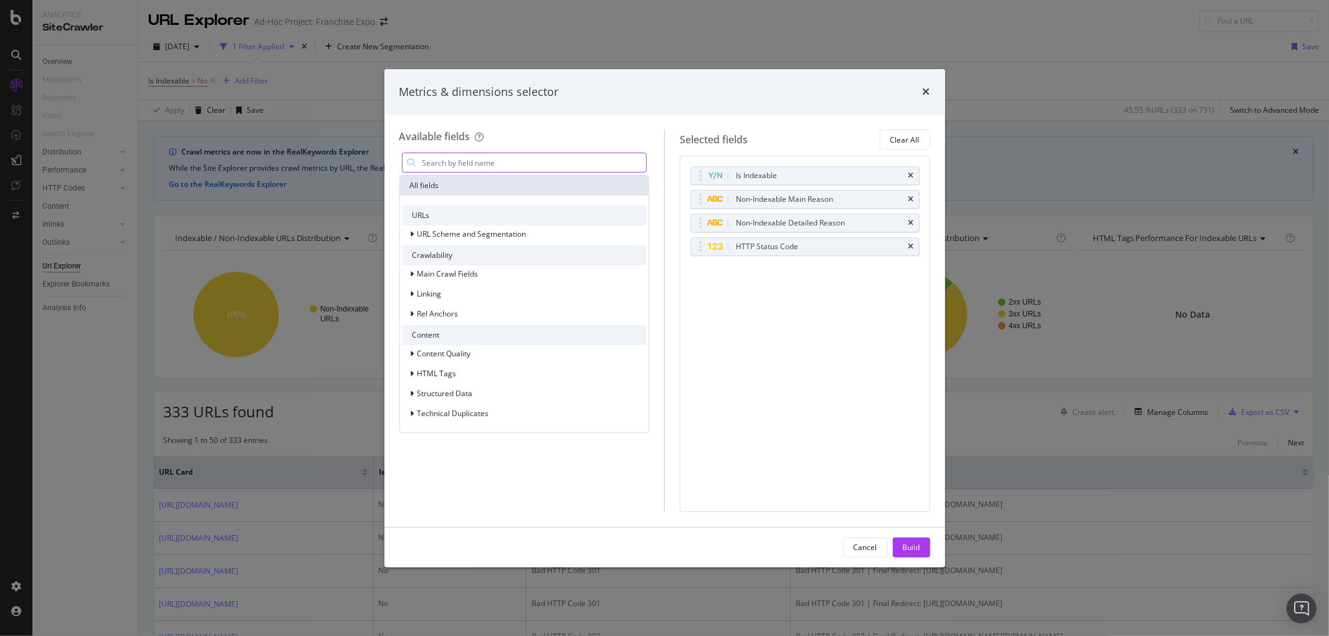
click at [547, 169] on input "modal" at bounding box center [534, 162] width 226 height 19
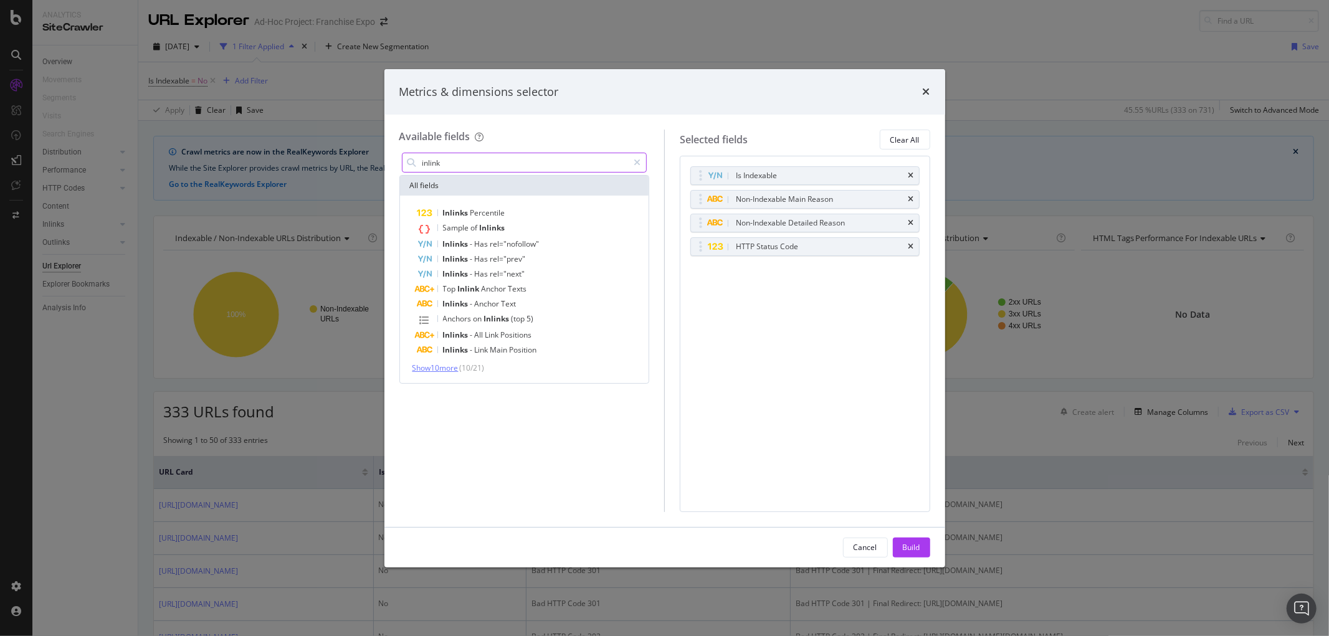
type input "inlink"
click at [447, 369] on span "Show 10 more" at bounding box center [436, 368] width 46 height 11
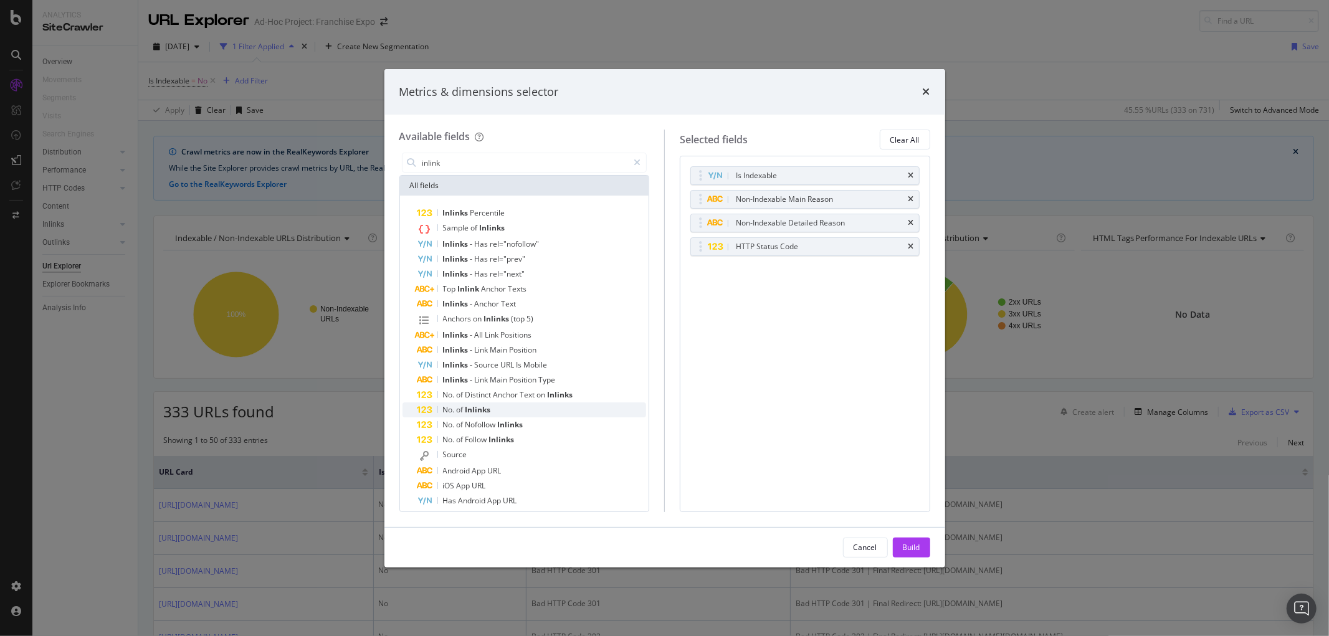
click at [466, 406] on span "Inlinks" at bounding box center [478, 409] width 26 height 11
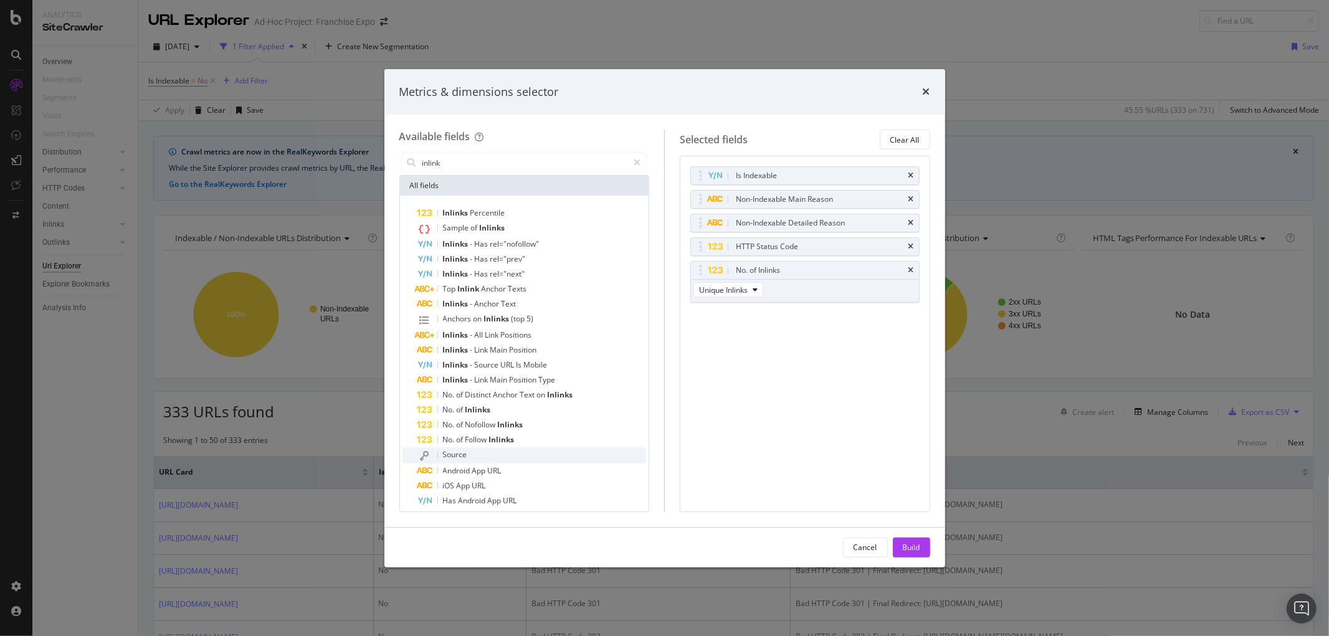
click at [456, 456] on span "Source" at bounding box center [455, 454] width 24 height 11
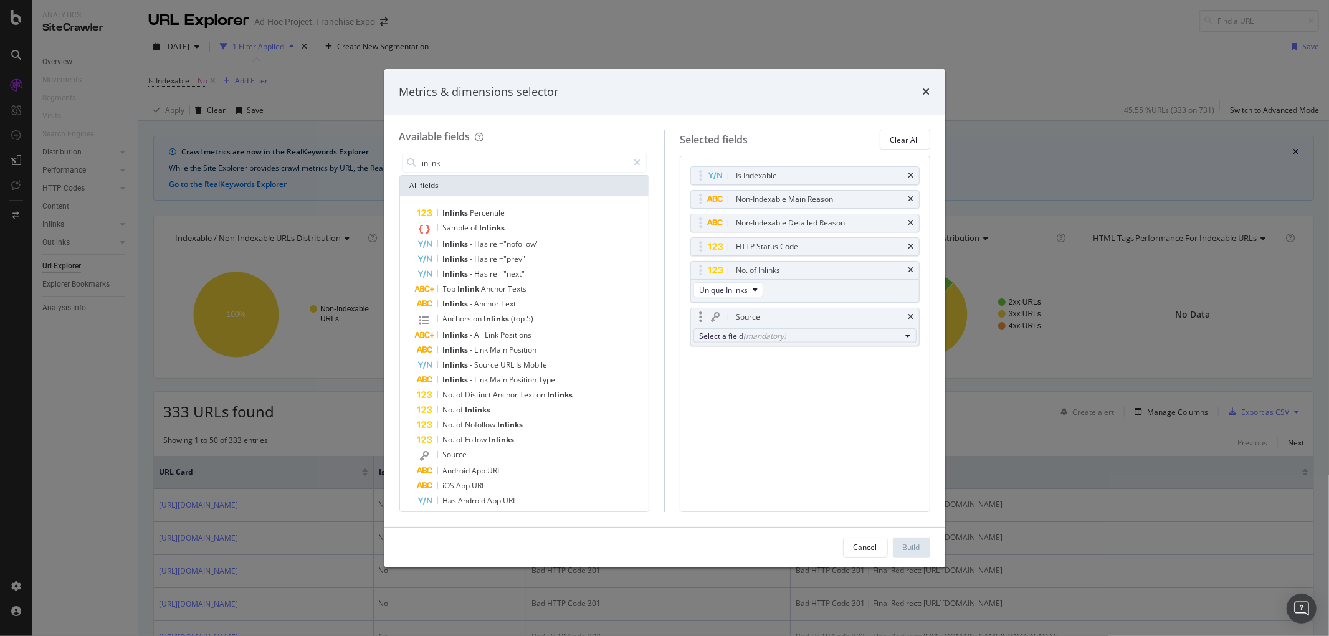
click at [748, 339] on div "(mandatory)" at bounding box center [764, 336] width 43 height 11
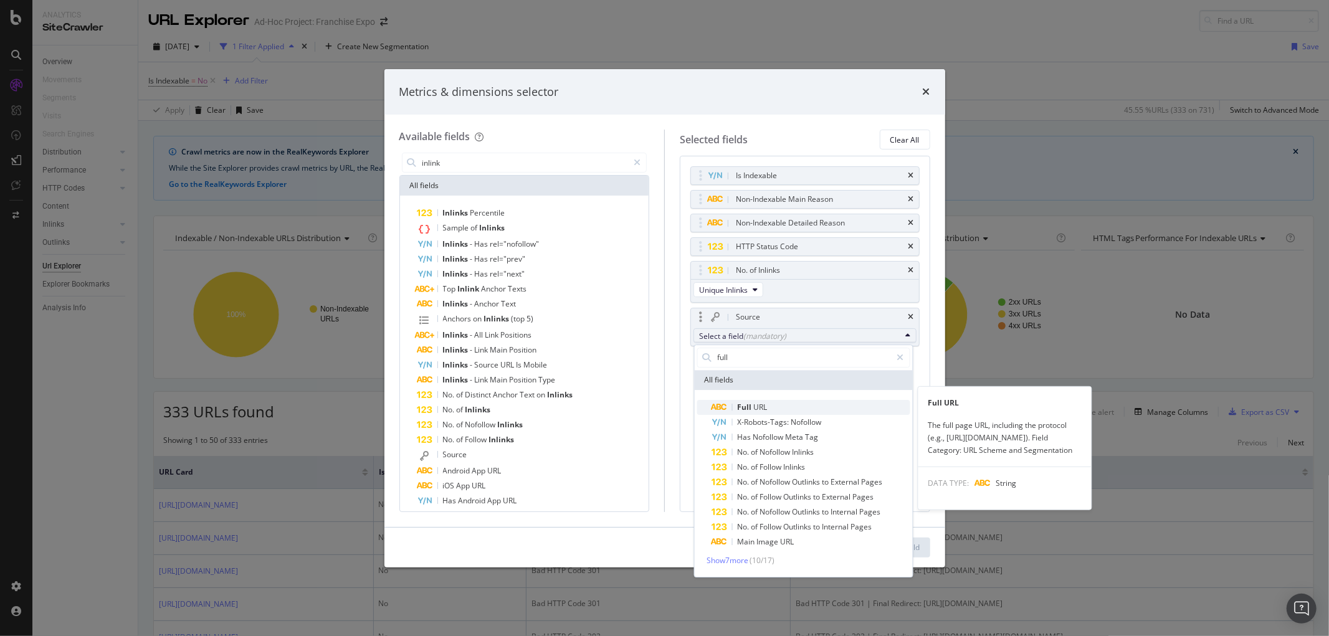
type input "full"
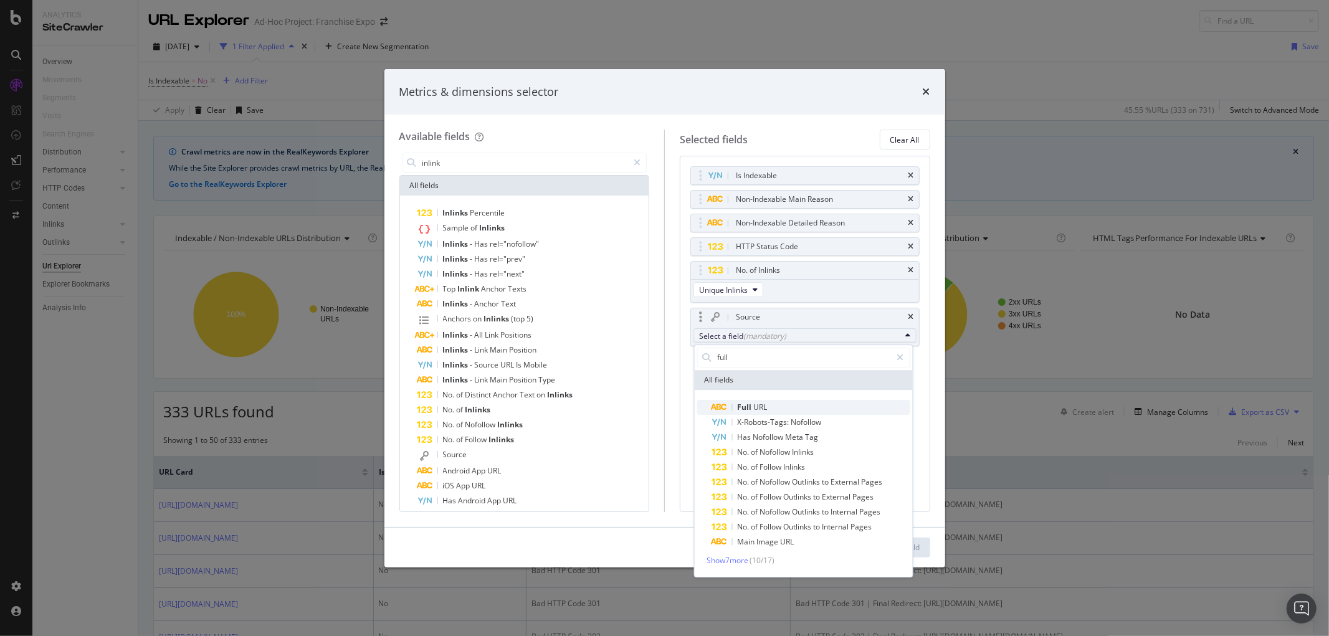
click at [744, 409] on span "Full" at bounding box center [745, 407] width 16 height 11
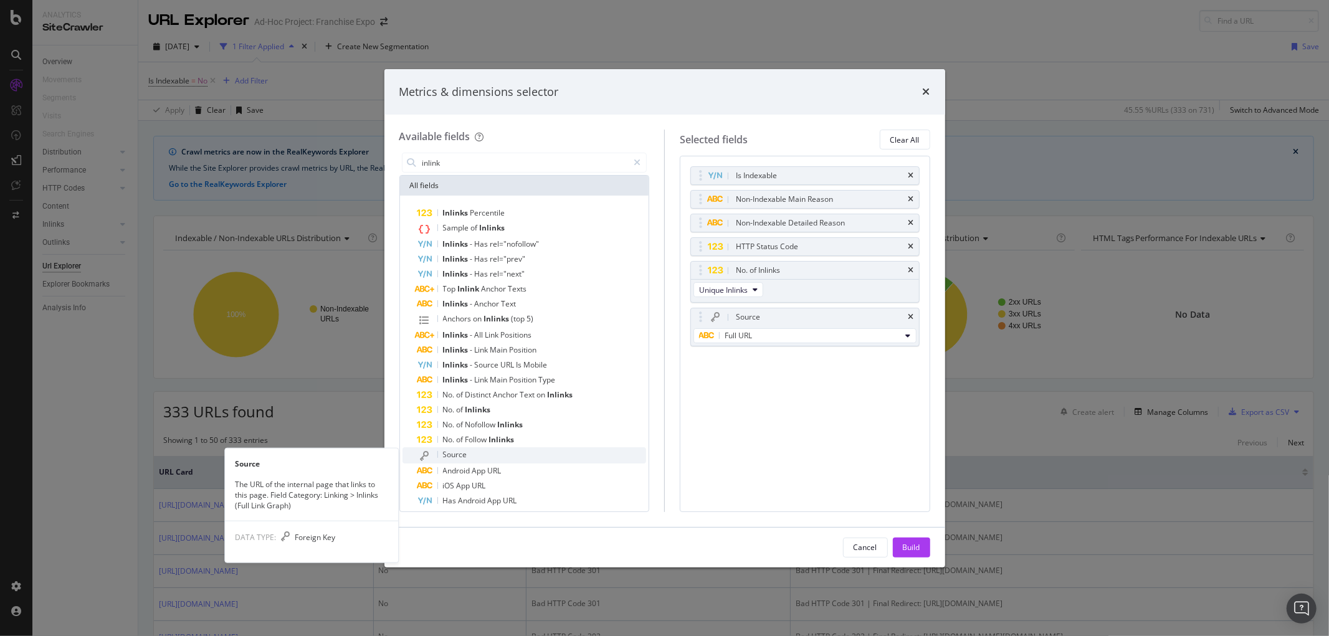
click at [502, 447] on div "Source" at bounding box center [532, 455] width 229 height 16
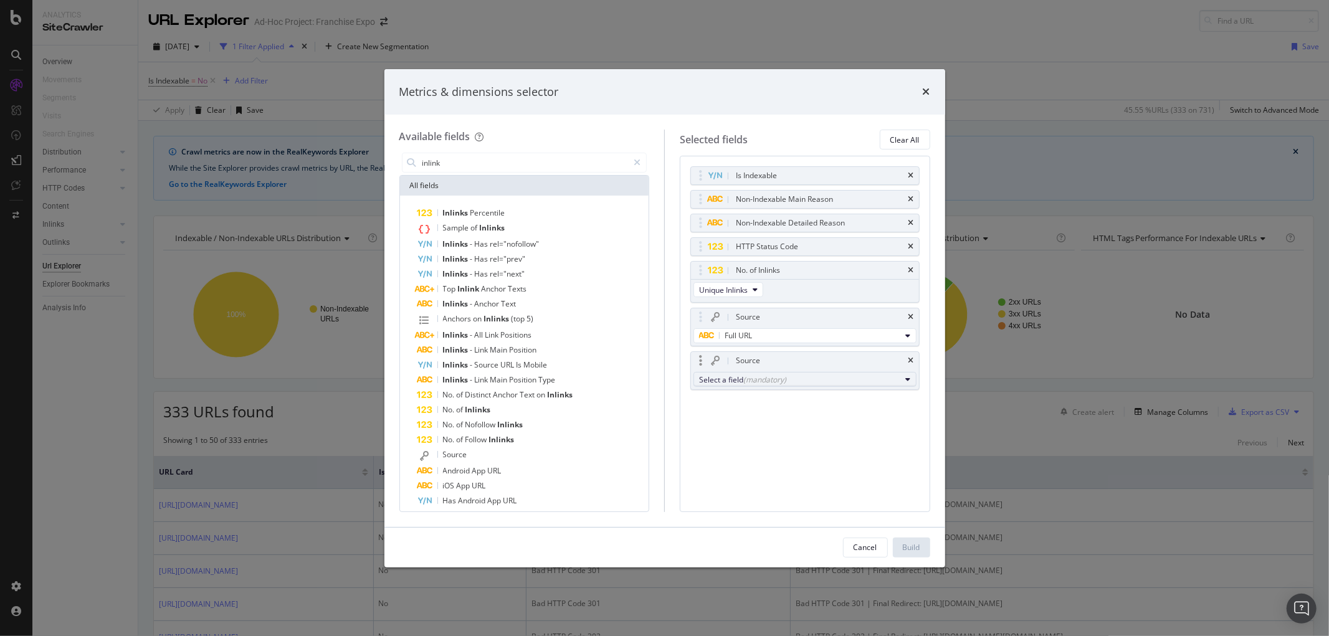
click at [783, 380] on div "(mandatory)" at bounding box center [764, 380] width 43 height 11
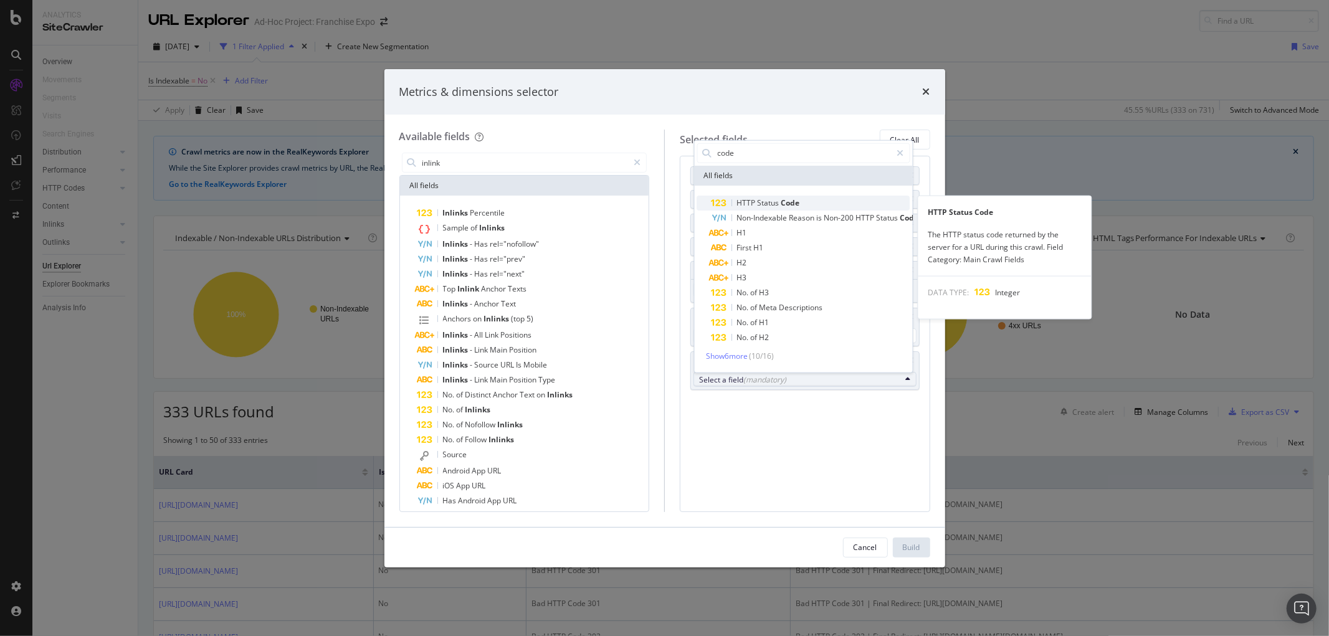
type input "code"
click at [768, 197] on span "Status" at bounding box center [770, 202] width 24 height 11
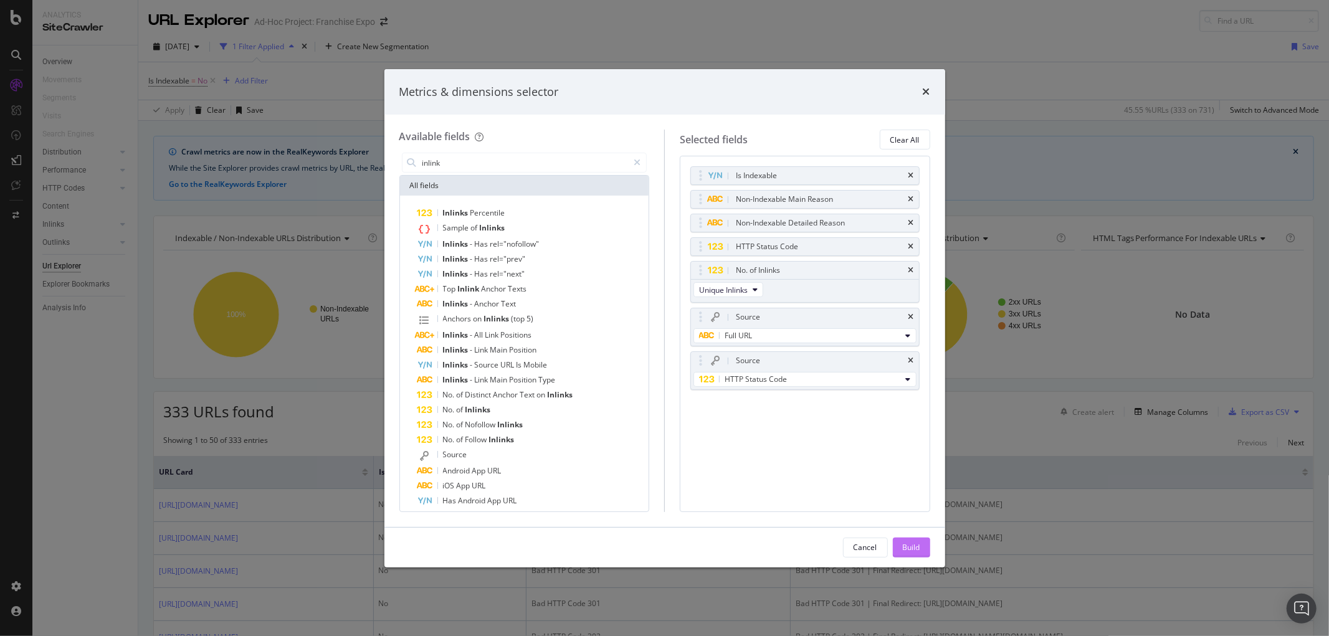
click at [910, 550] on div "Build" at bounding box center [911, 547] width 17 height 11
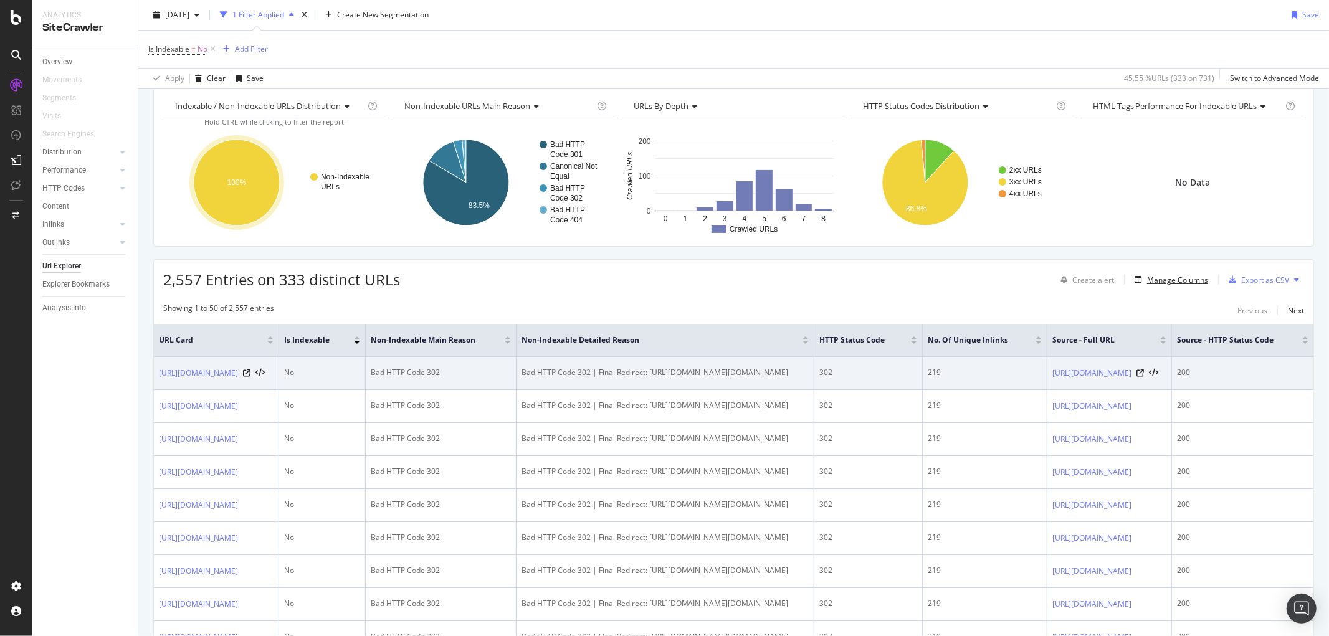
scroll to position [138, 0]
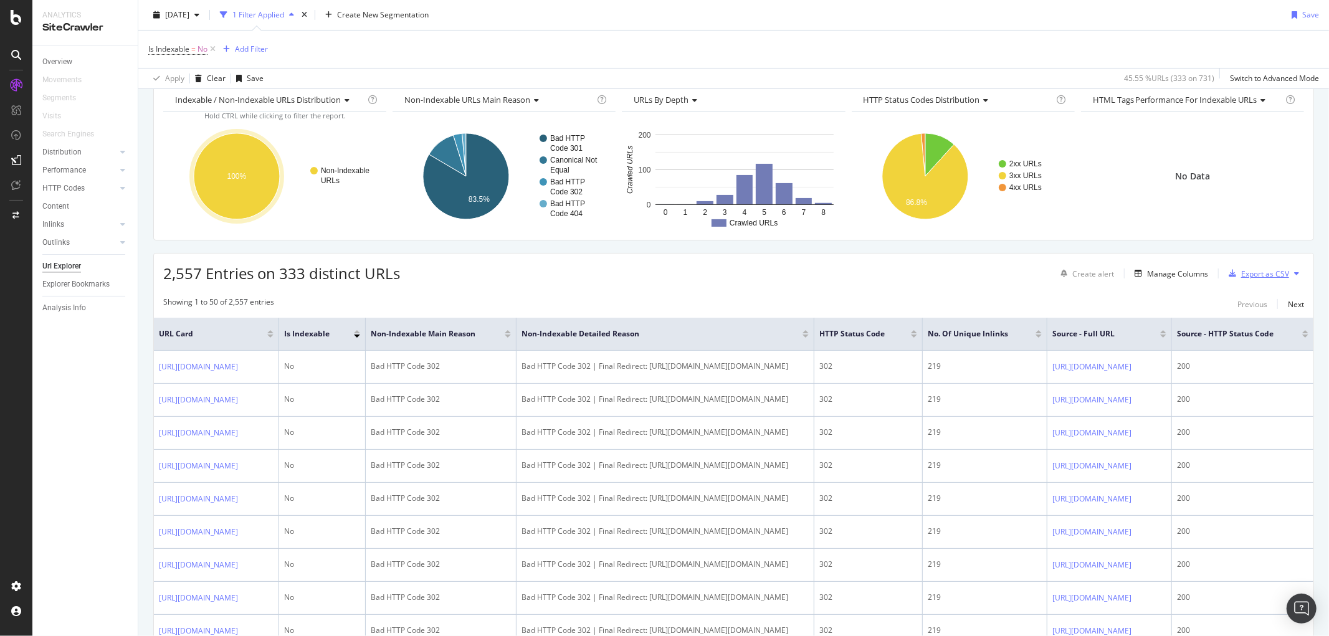
click at [1256, 270] on div "Export as CSV" at bounding box center [1265, 274] width 48 height 11
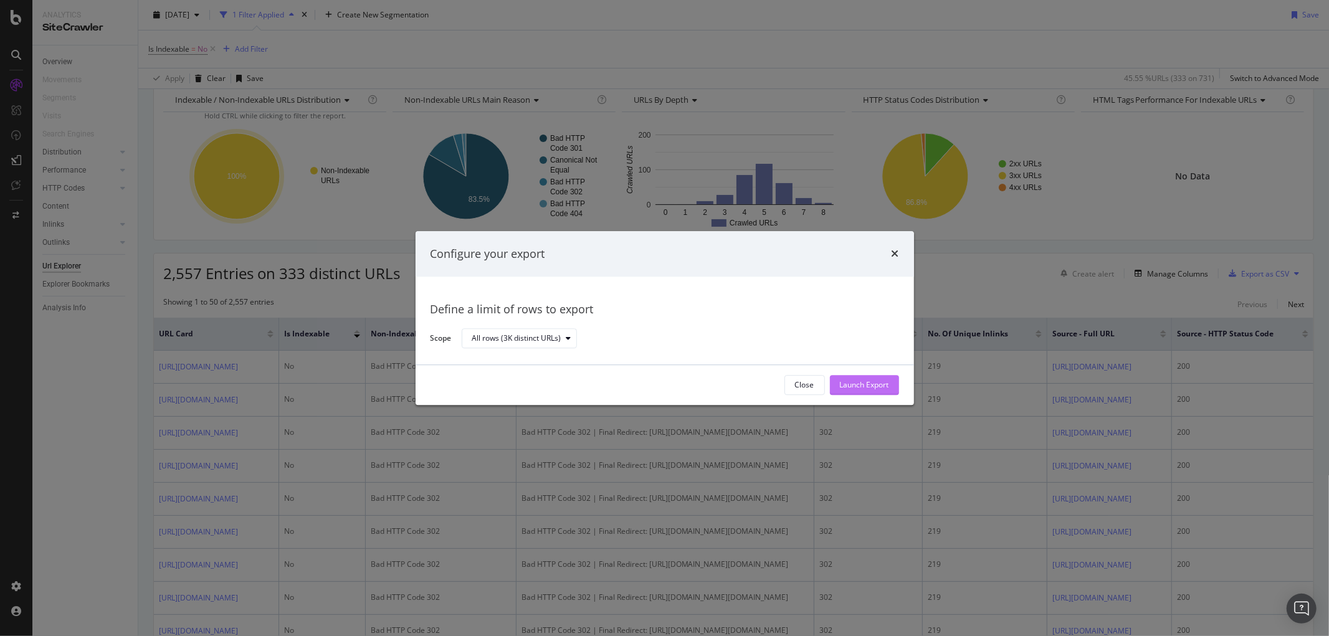
click at [885, 382] on div "Launch Export" at bounding box center [864, 385] width 49 height 11
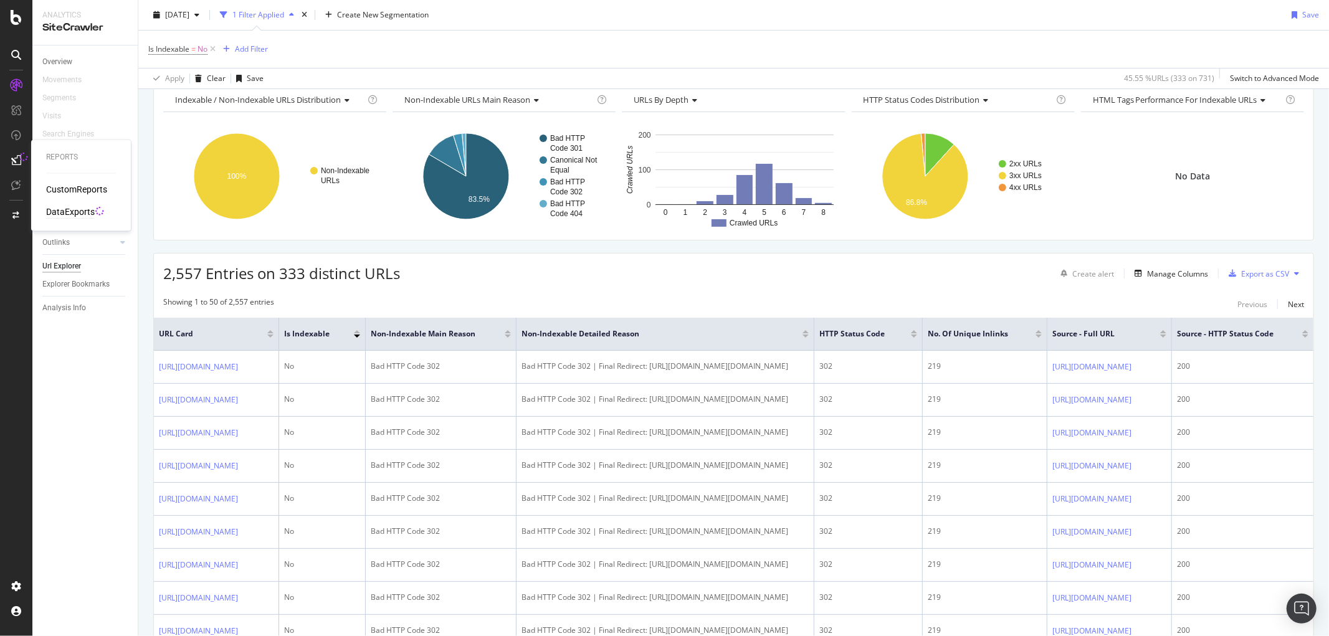
click at [61, 212] on div "DataExports" at bounding box center [70, 212] width 49 height 12
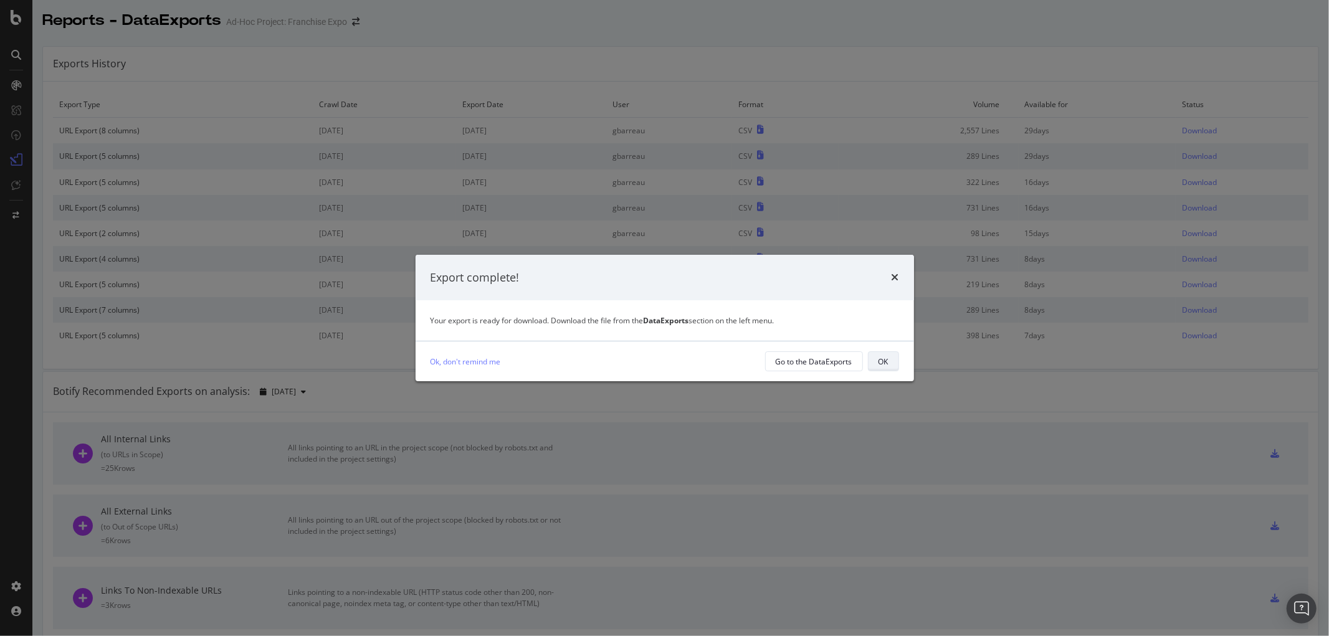
click at [882, 363] on div "OK" at bounding box center [884, 361] width 10 height 11
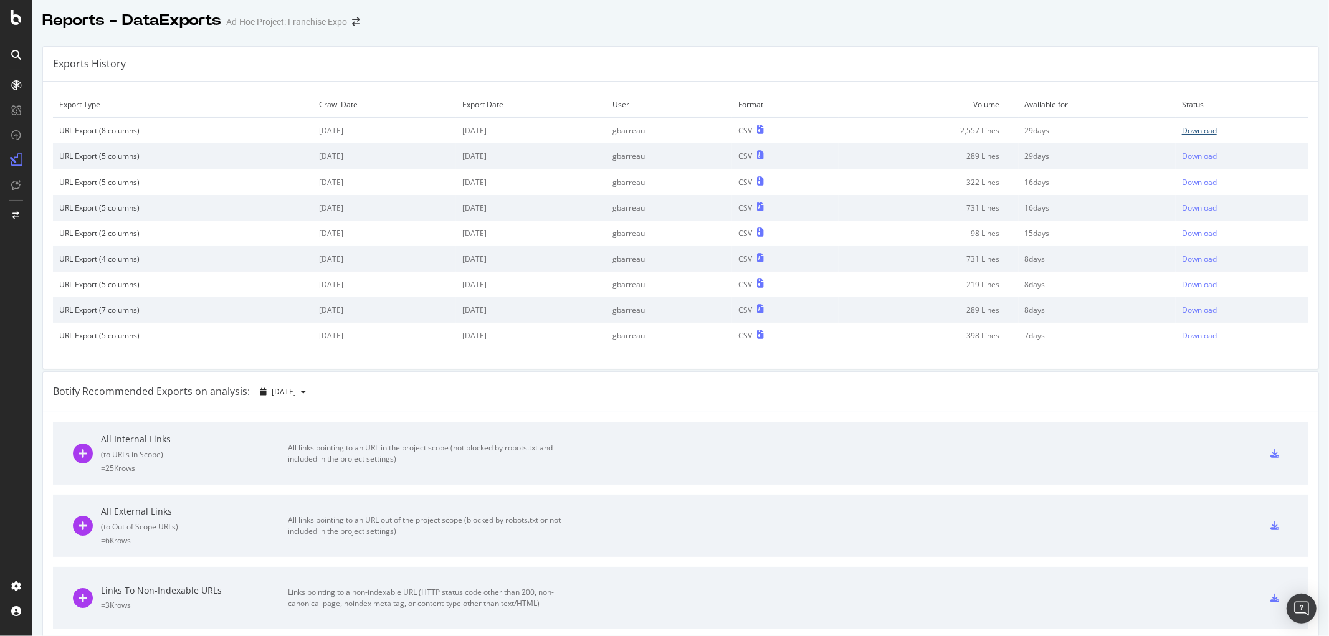
click at [1185, 133] on div "Download" at bounding box center [1199, 130] width 35 height 11
